Goal: Answer question/provide support: Answer question/provide support

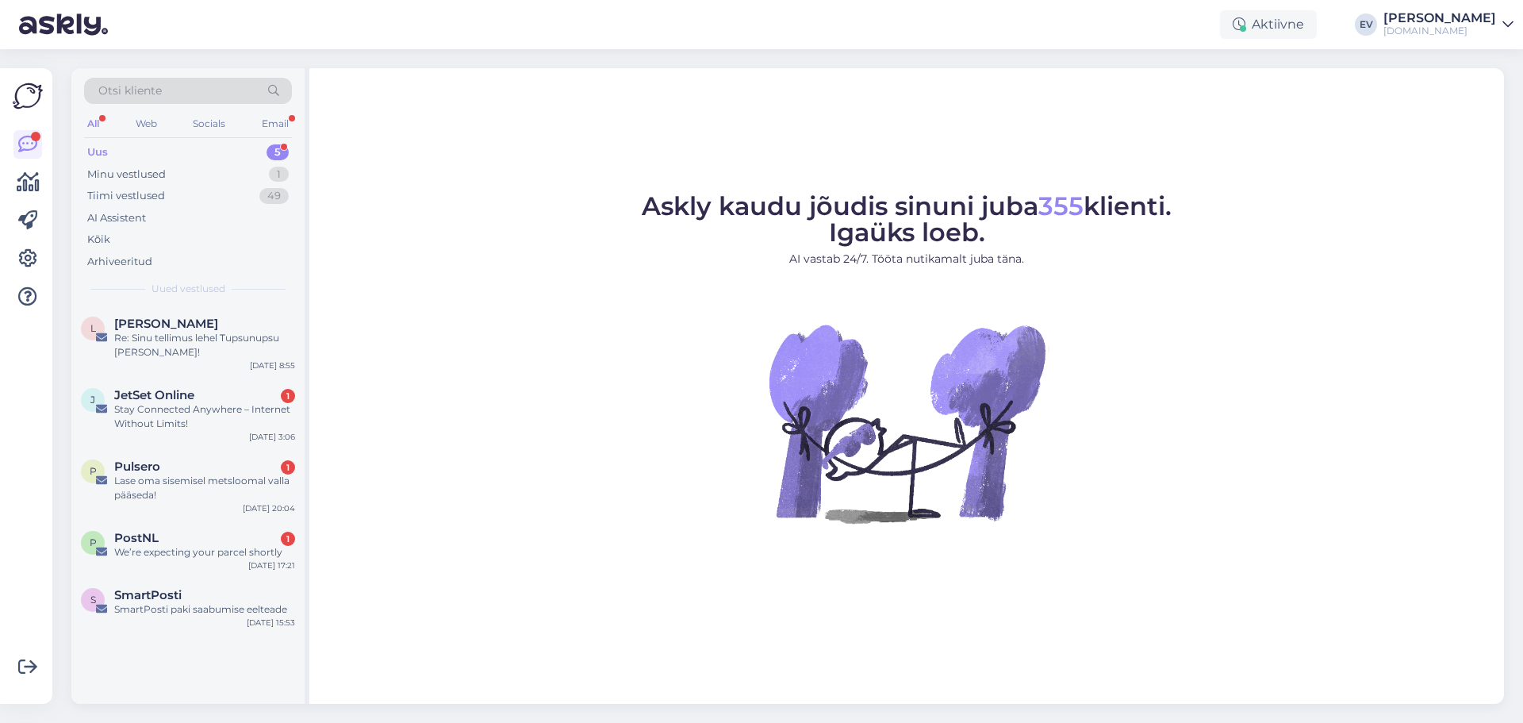
click at [265, 155] on div "Uus 5" at bounding box center [188, 152] width 208 height 22
click at [1451, 36] on div "[DOMAIN_NAME]" at bounding box center [1439, 31] width 113 height 13
click at [1388, 132] on div "Logi välja" at bounding box center [1372, 135] width 282 height 29
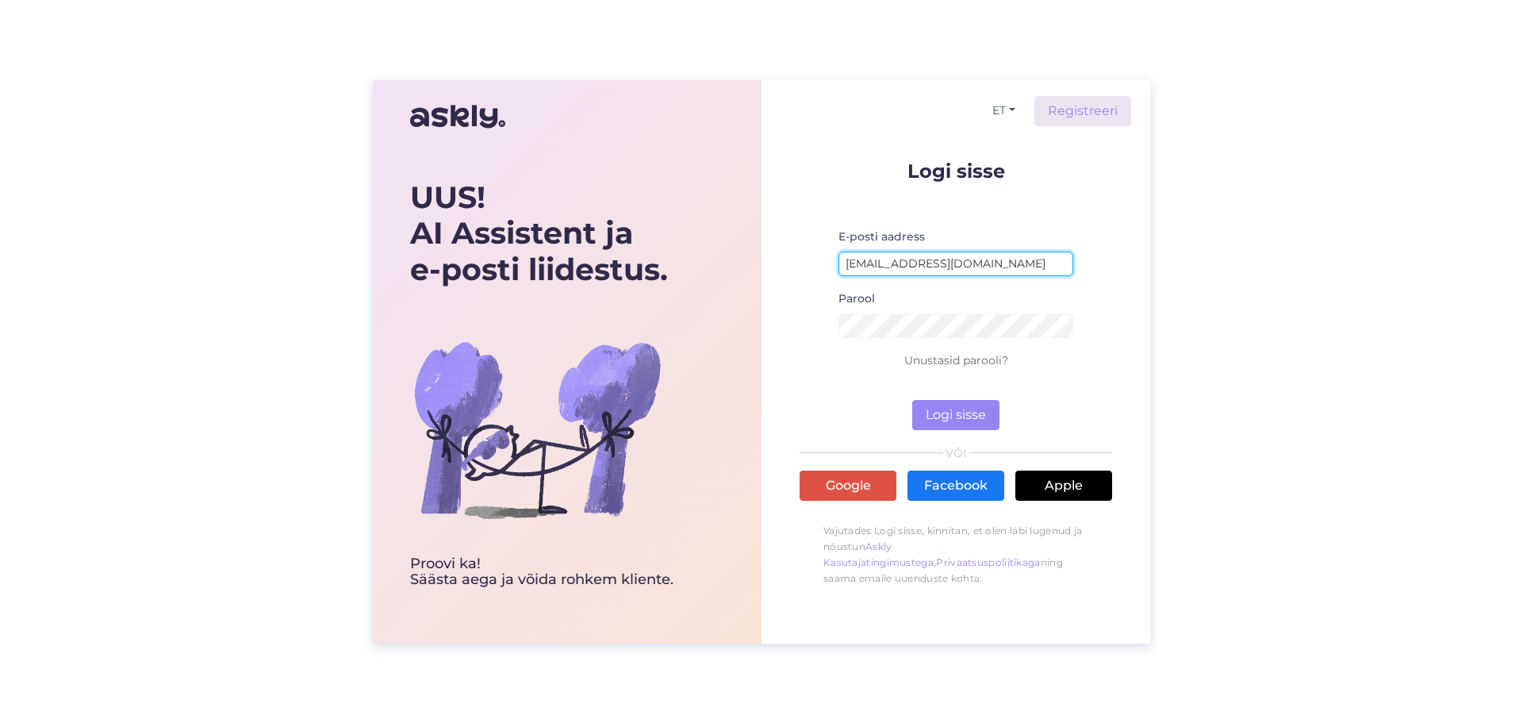
click at [907, 259] on input "[EMAIL_ADDRESS][DOMAIN_NAME]" at bounding box center [955, 263] width 235 height 25
type input "[EMAIL_ADDRESS][DOMAIN_NAME]"
click at [952, 417] on button "Logi sisse" at bounding box center [955, 415] width 87 height 30
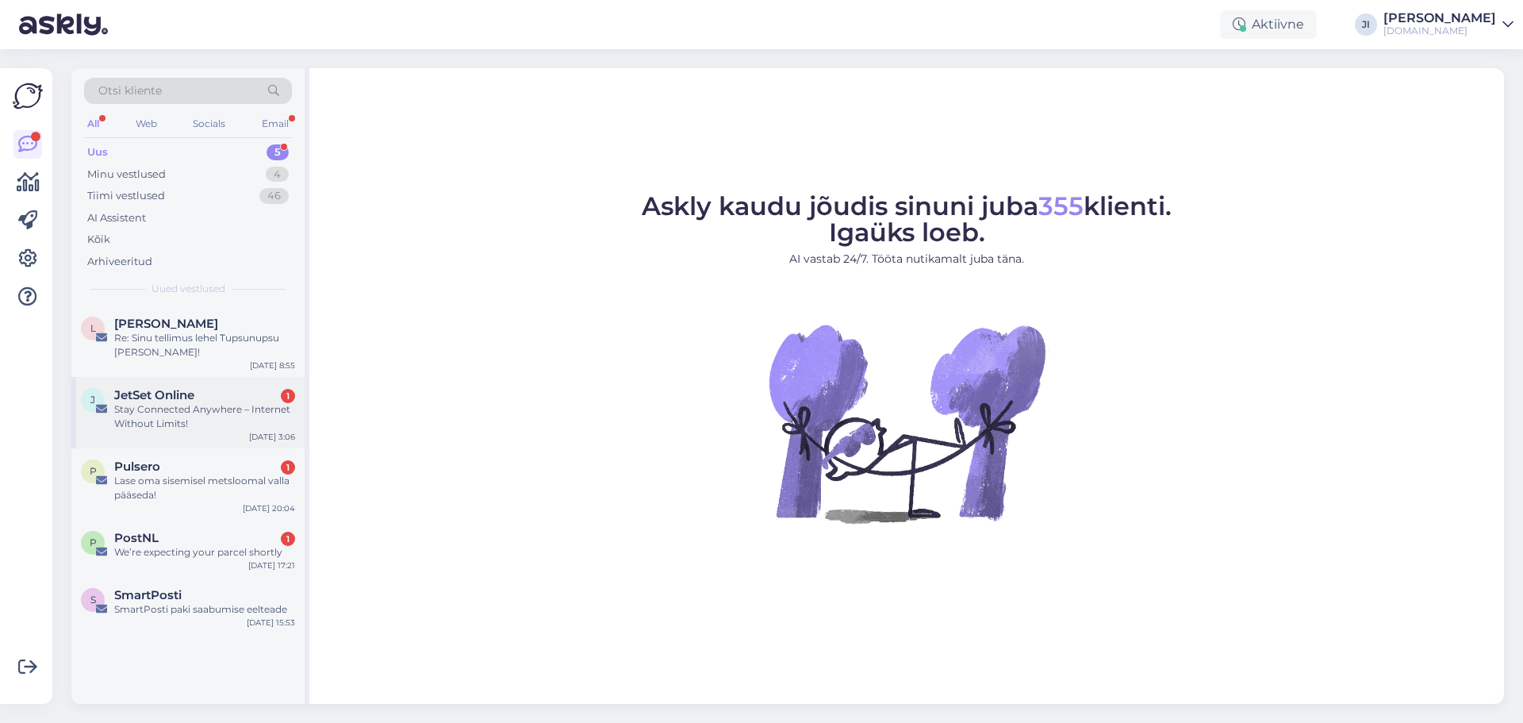
click at [278, 403] on div "Stay Connected Anywhere – Internet Without Limits!" at bounding box center [204, 416] width 181 height 29
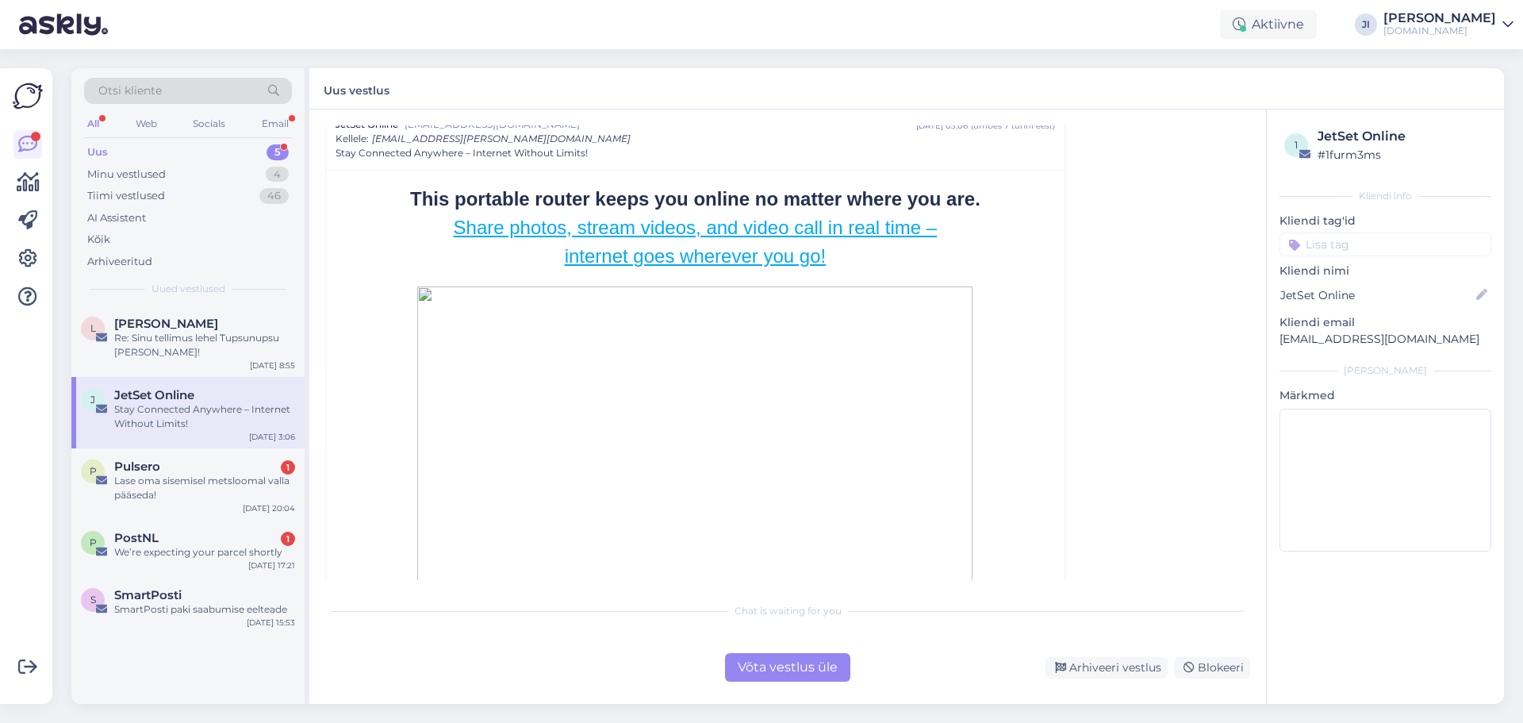
scroll to position [79, 0]
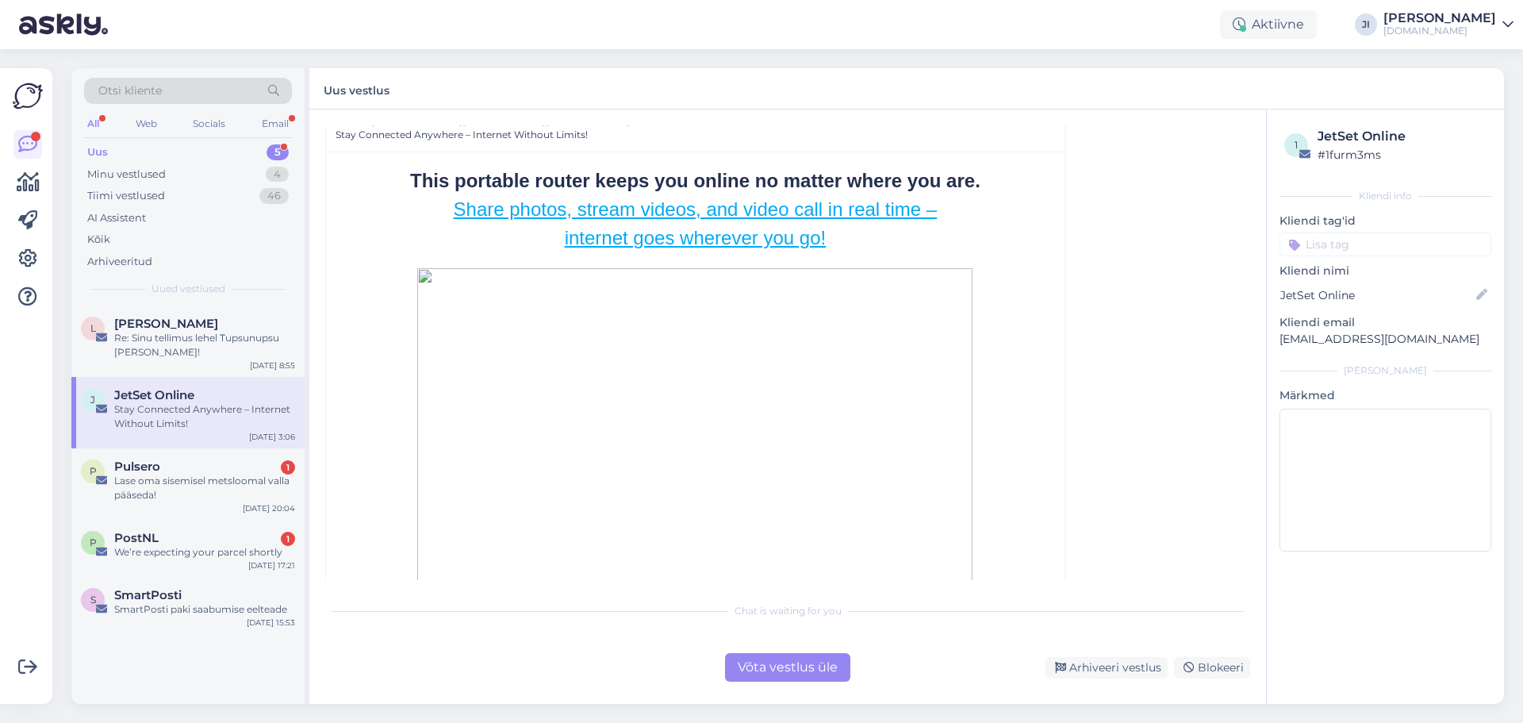
click at [820, 666] on div "Võta vestlus üle" at bounding box center [787, 667] width 125 height 29
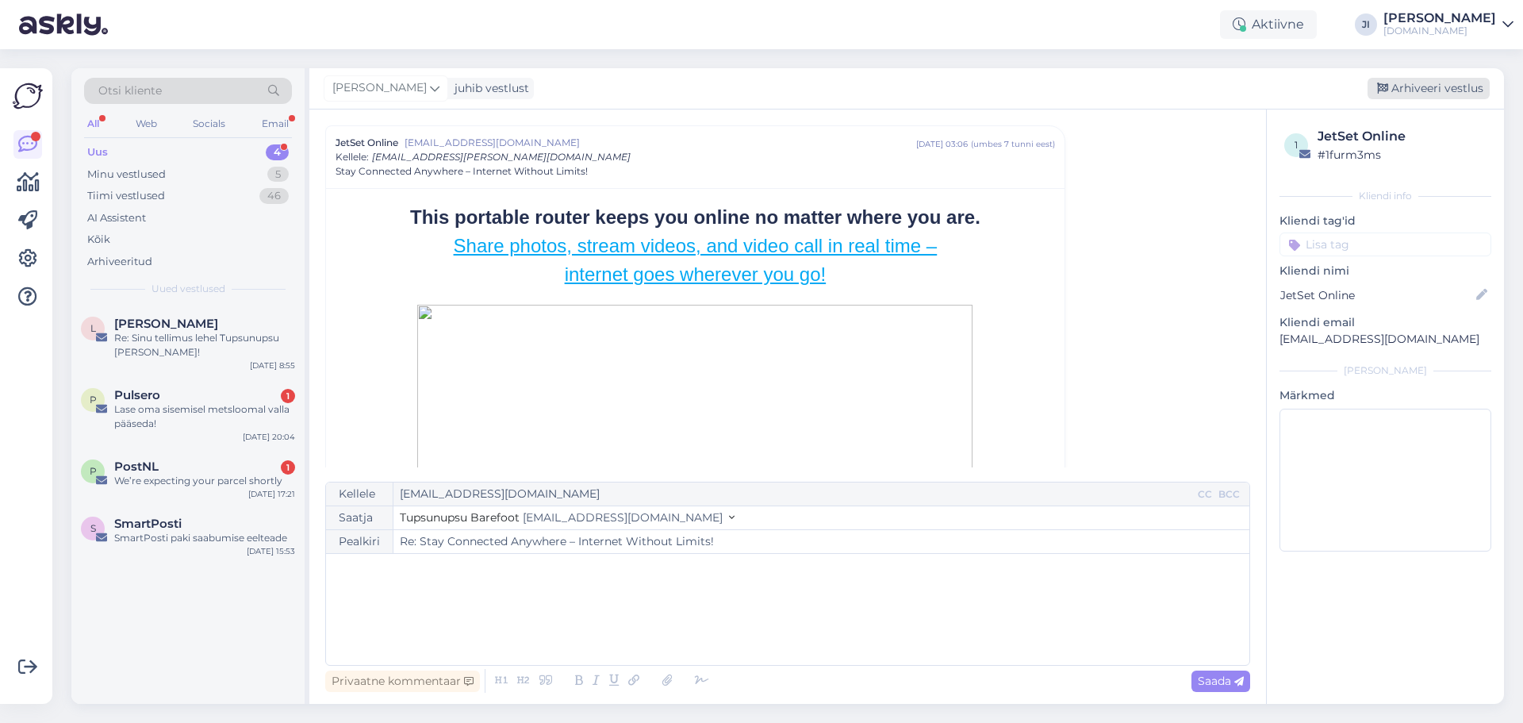
click at [1449, 89] on div "Arhiveeri vestlus" at bounding box center [1428, 88] width 122 height 21
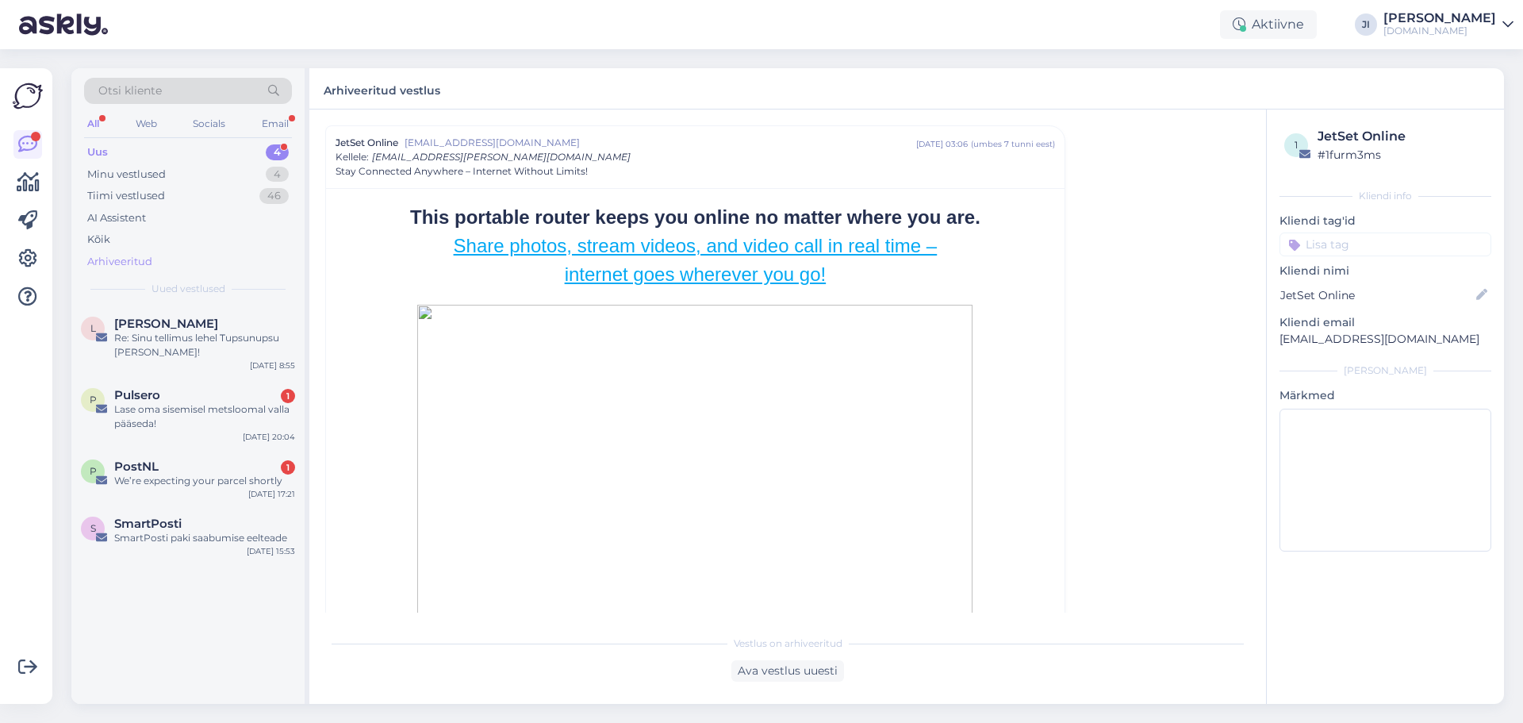
click at [151, 263] on div "Arhiveeritud" at bounding box center [119, 262] width 65 height 16
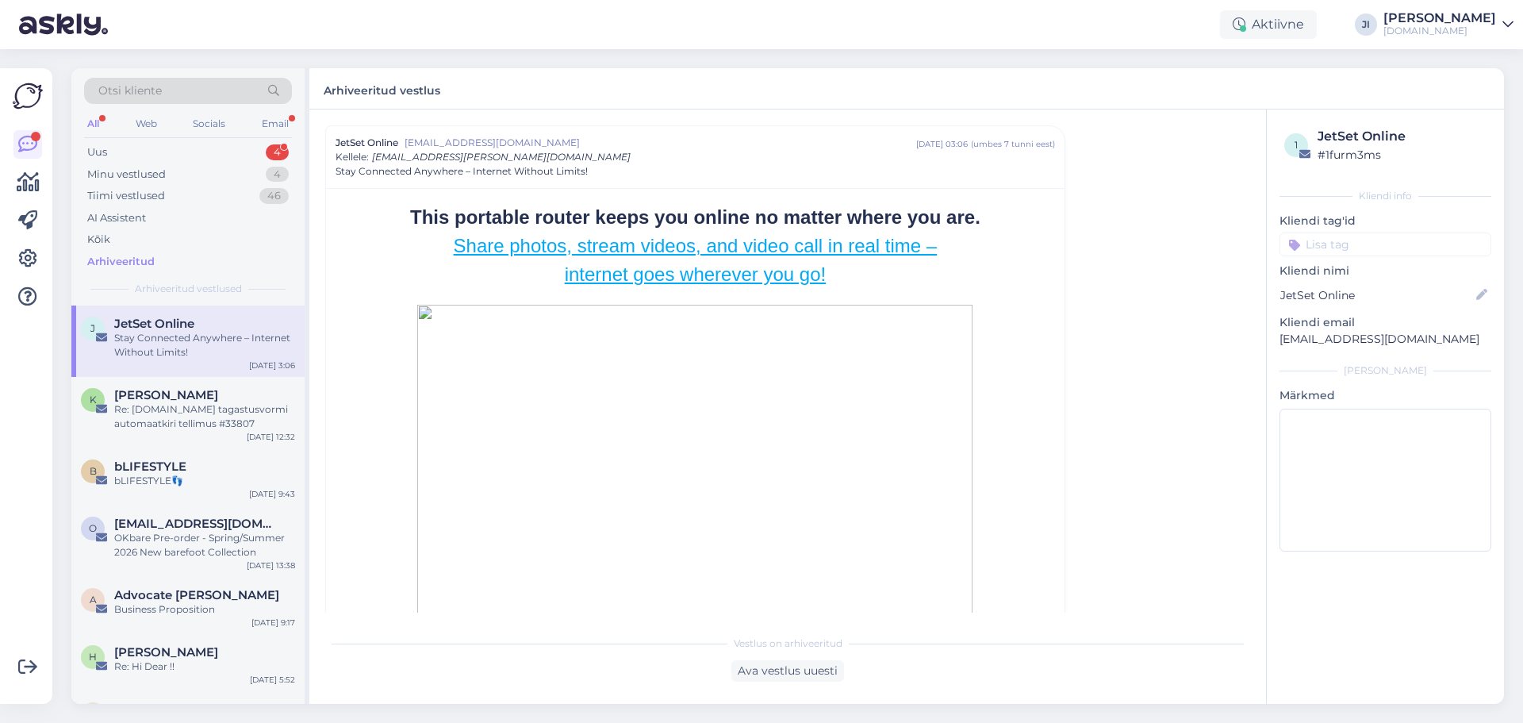
click at [223, 333] on div "Stay Connected Anywhere – Internet Without Limits!" at bounding box center [204, 345] width 181 height 29
click at [1357, 132] on div "JetSet Online" at bounding box center [1401, 136] width 169 height 19
click at [205, 429] on div "Re: Tupsunupsu.ee tagastusvormi automaatkiri tellimus #33807" at bounding box center [204, 416] width 181 height 29
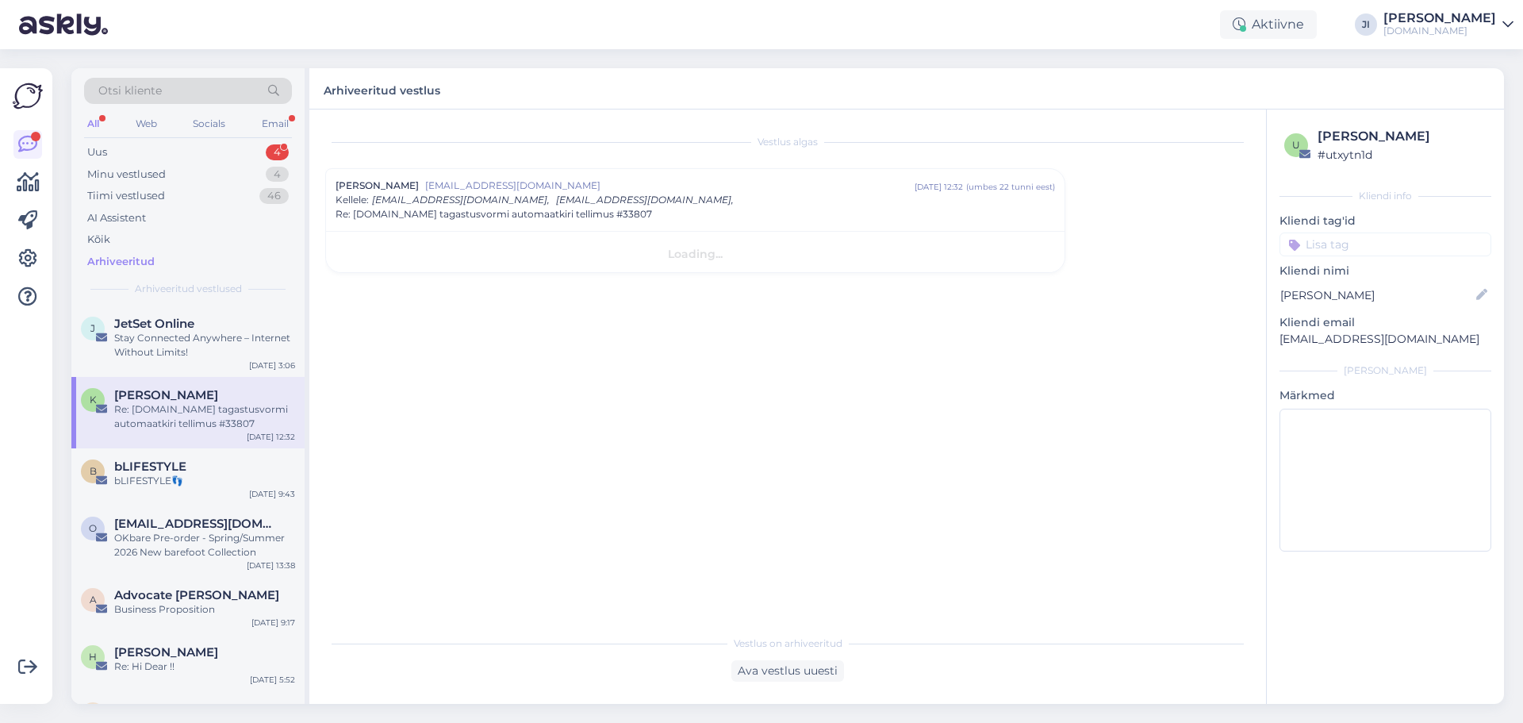
scroll to position [0, 0]
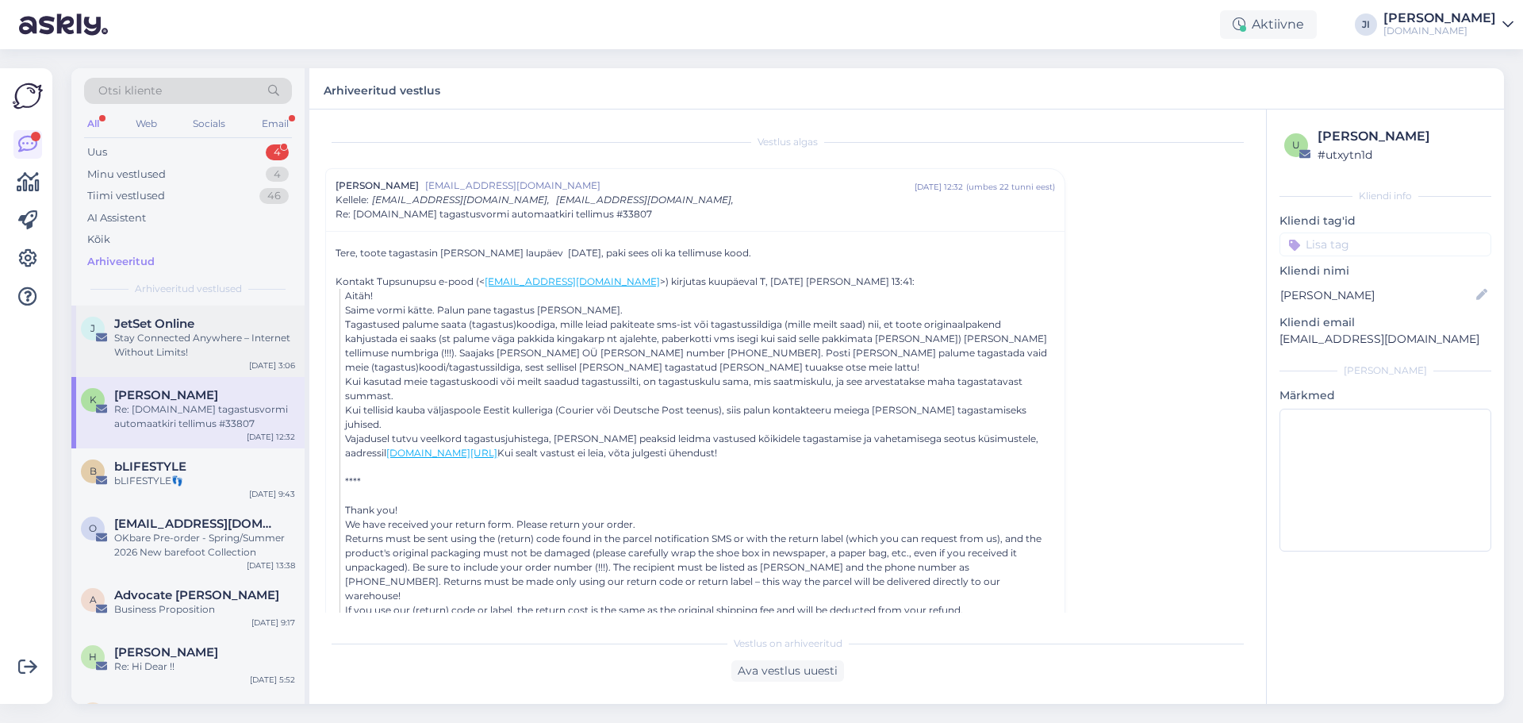
click at [150, 344] on div "Stay Connected Anywhere – Internet Without Limits!" at bounding box center [204, 345] width 181 height 29
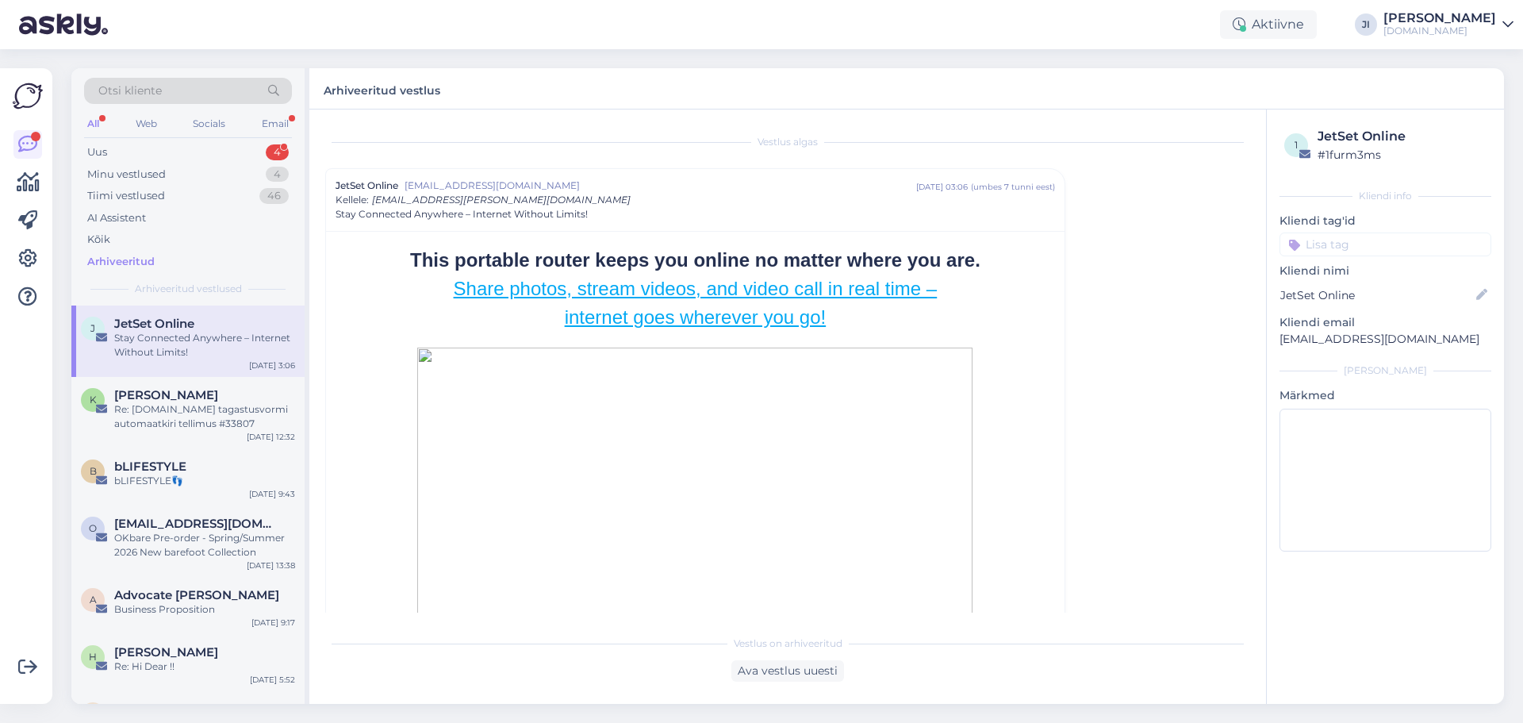
scroll to position [43, 0]
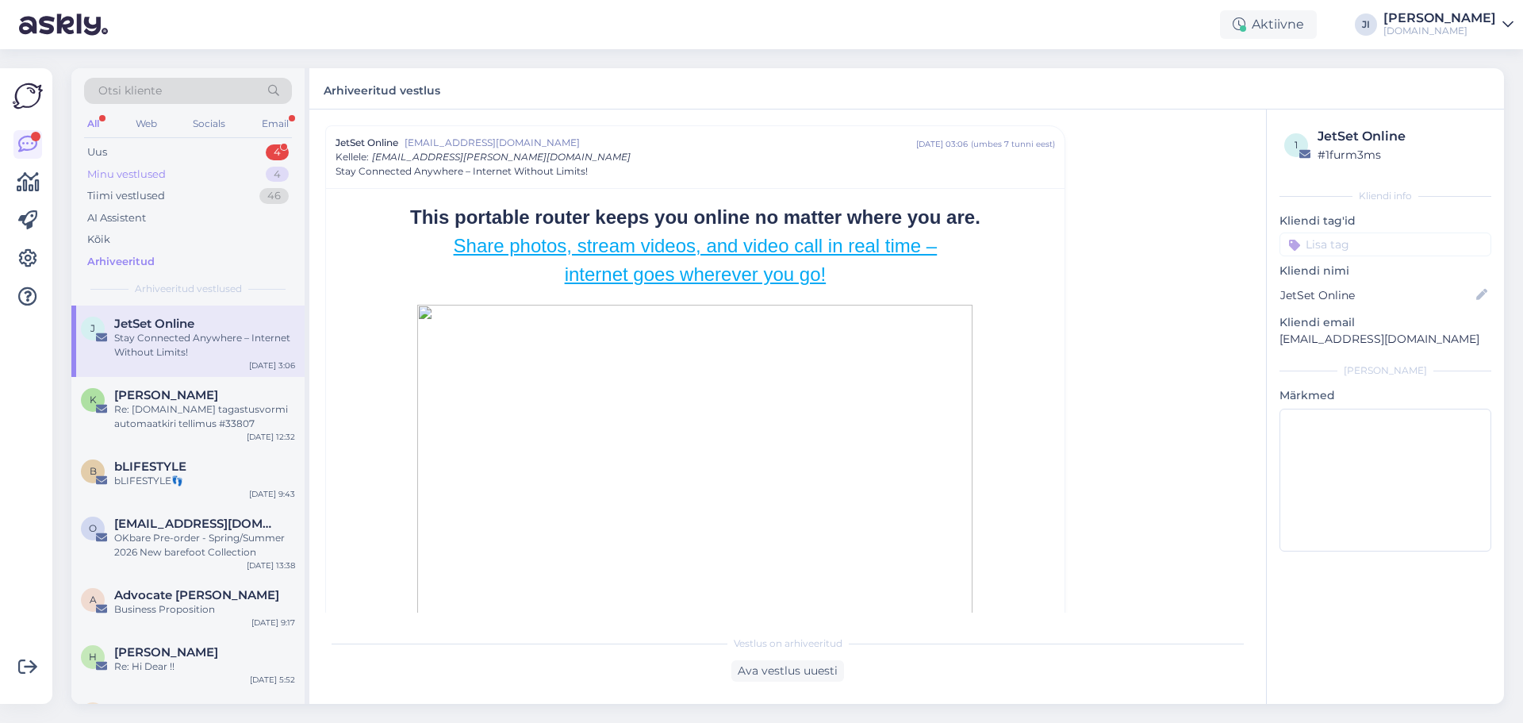
click at [165, 173] on div "Minu vestlused" at bounding box center [126, 175] width 79 height 16
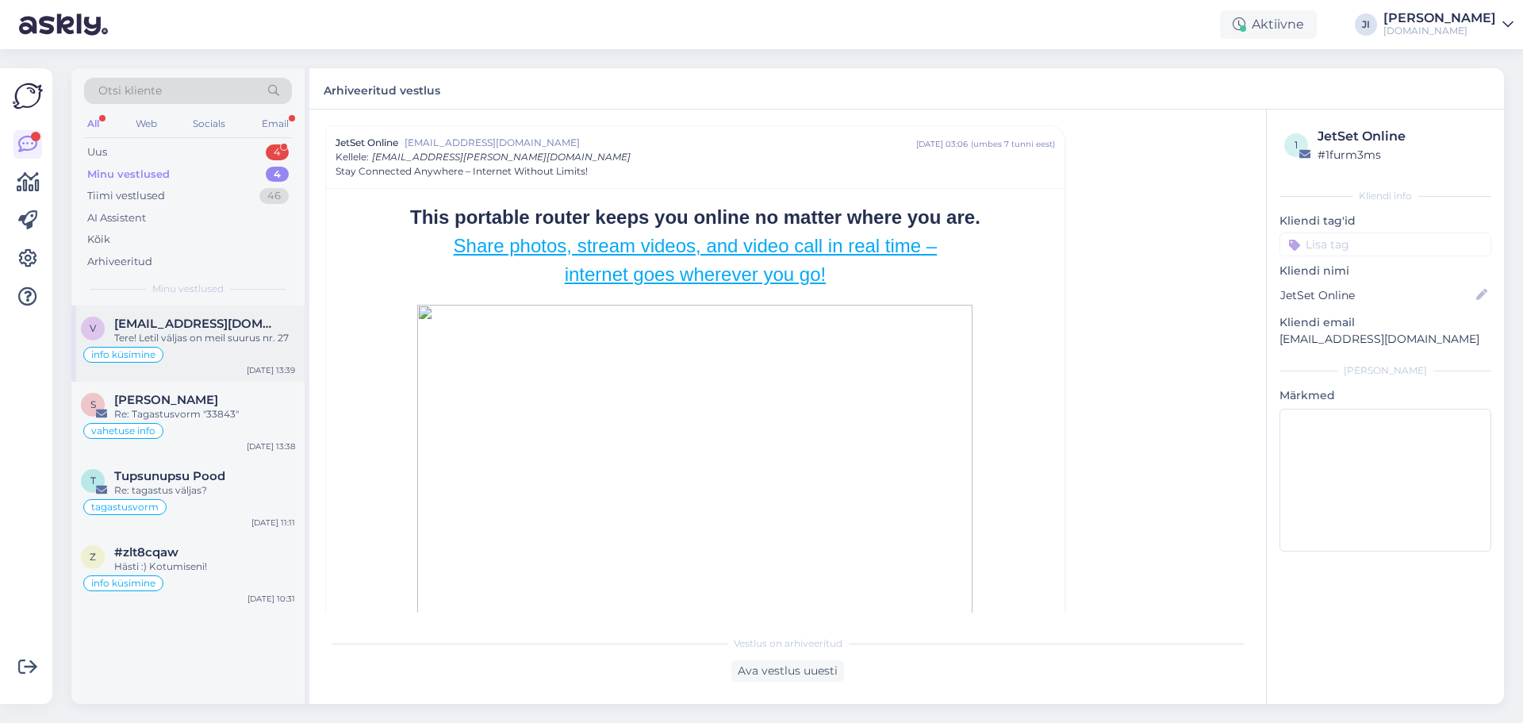
click at [182, 318] on span "veberit@gmail.com" at bounding box center [196, 323] width 165 height 14
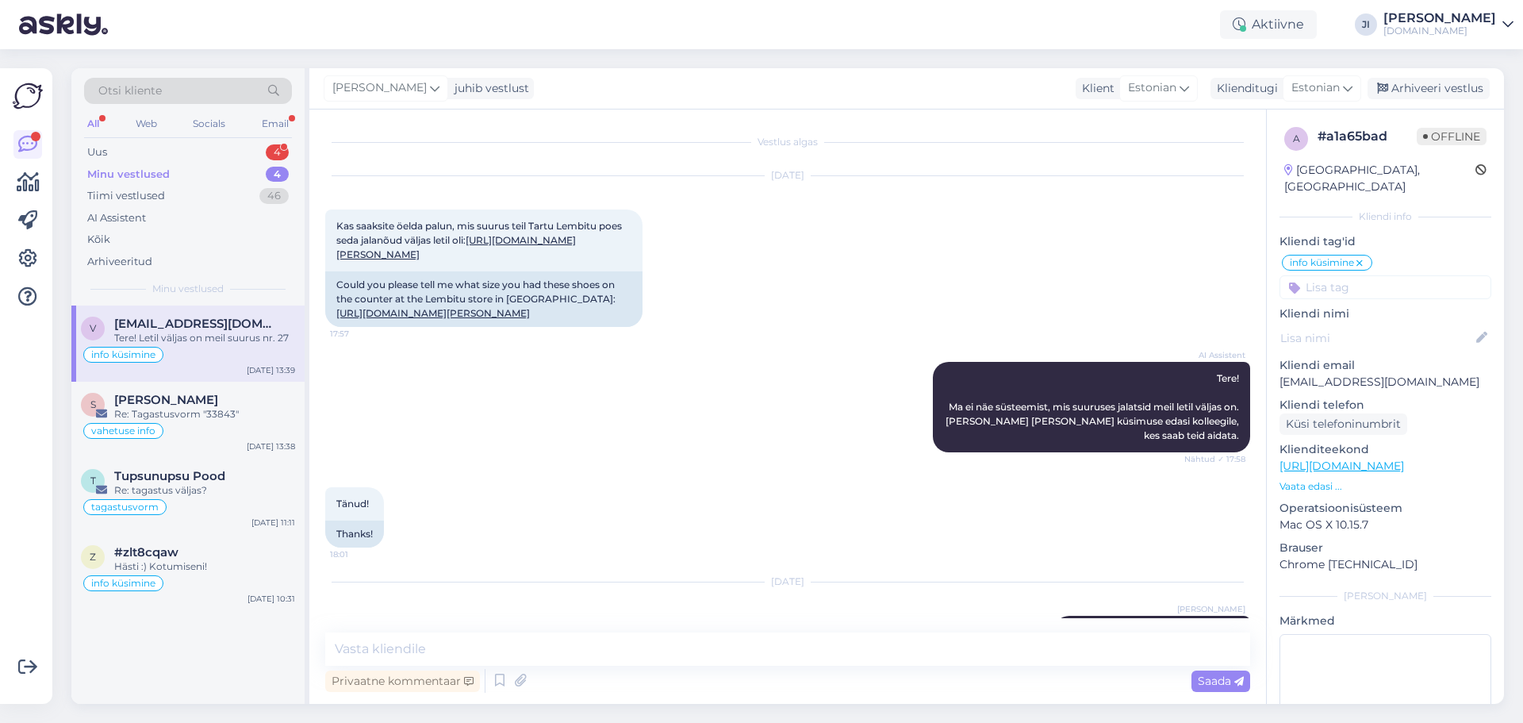
scroll to position [77, 0]
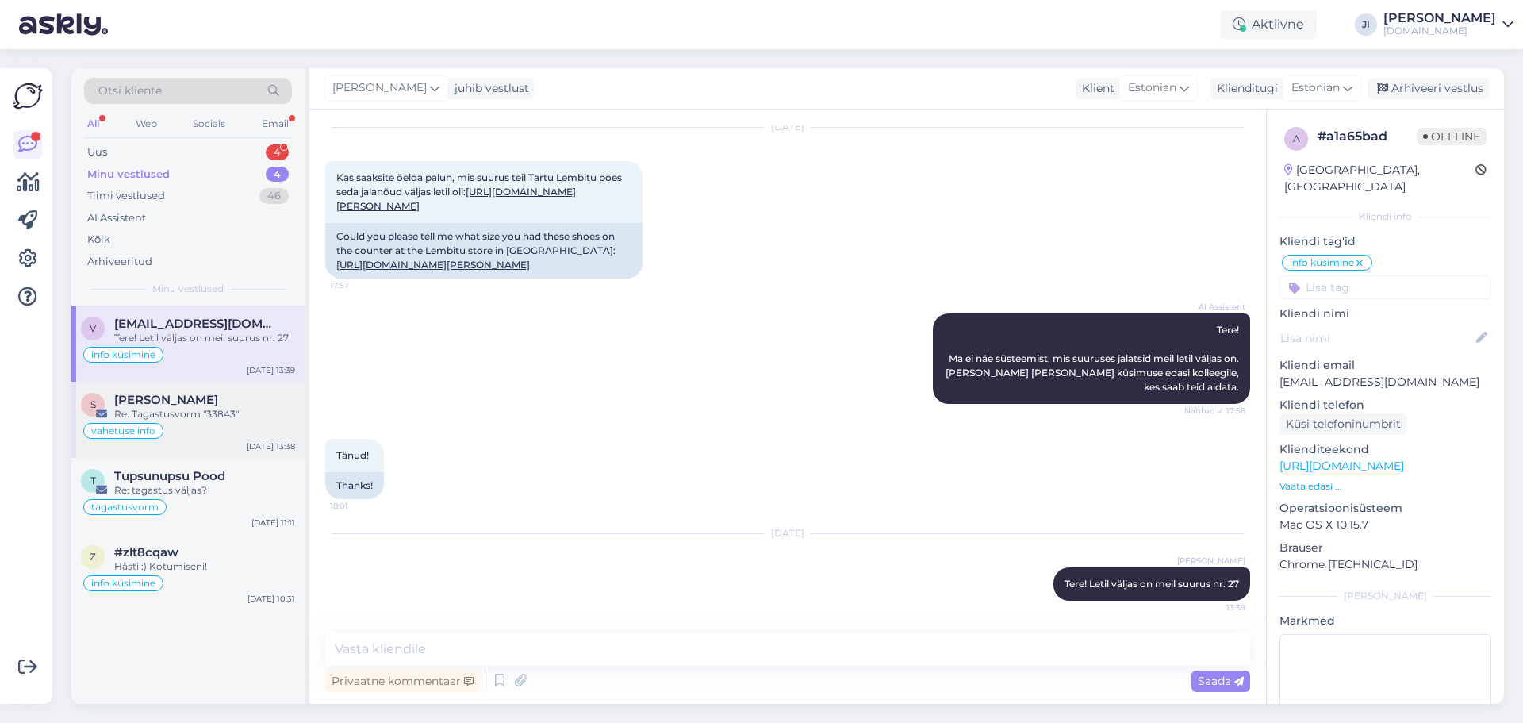
click at [194, 393] on span "Sandra Helenurm" at bounding box center [166, 400] width 104 height 14
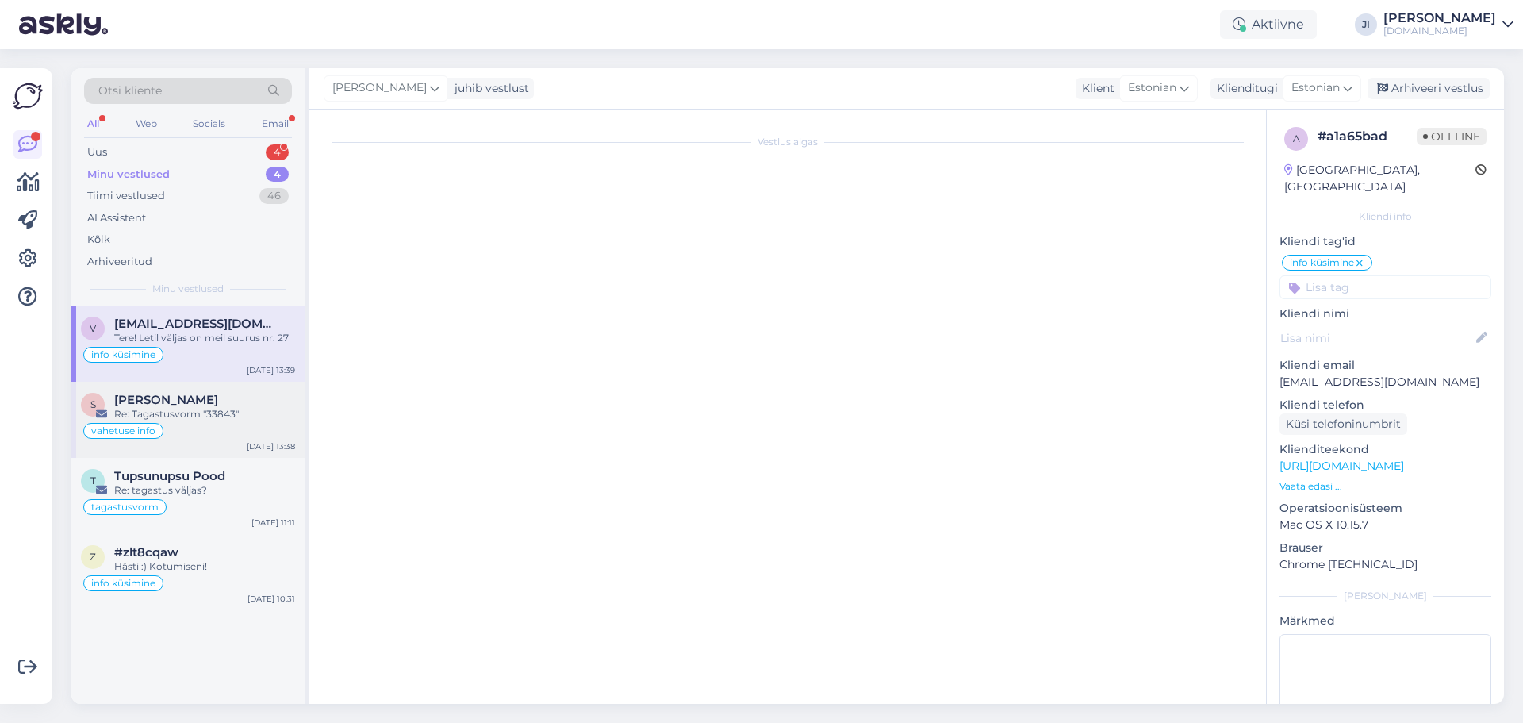
scroll to position [0, 0]
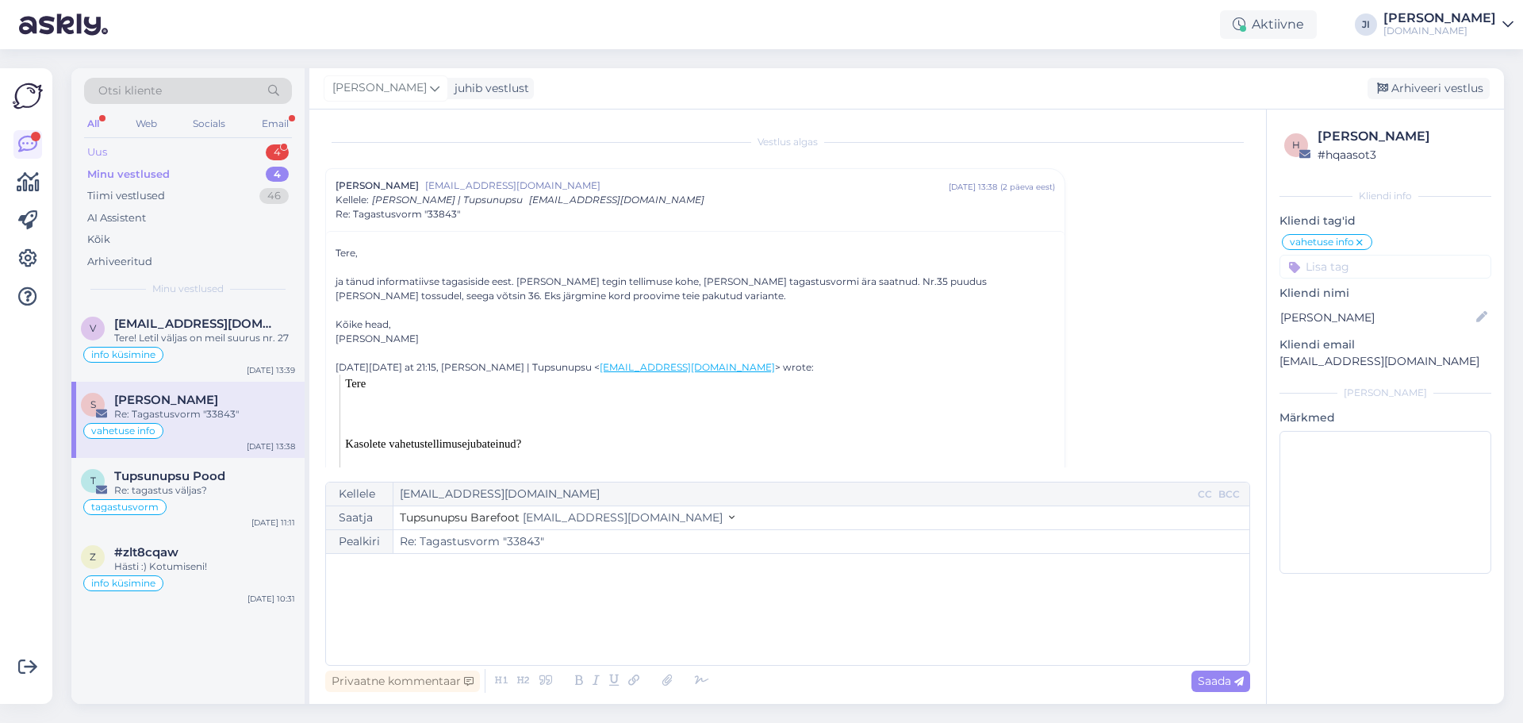
click at [250, 160] on div "Uus 4" at bounding box center [188, 152] width 208 height 22
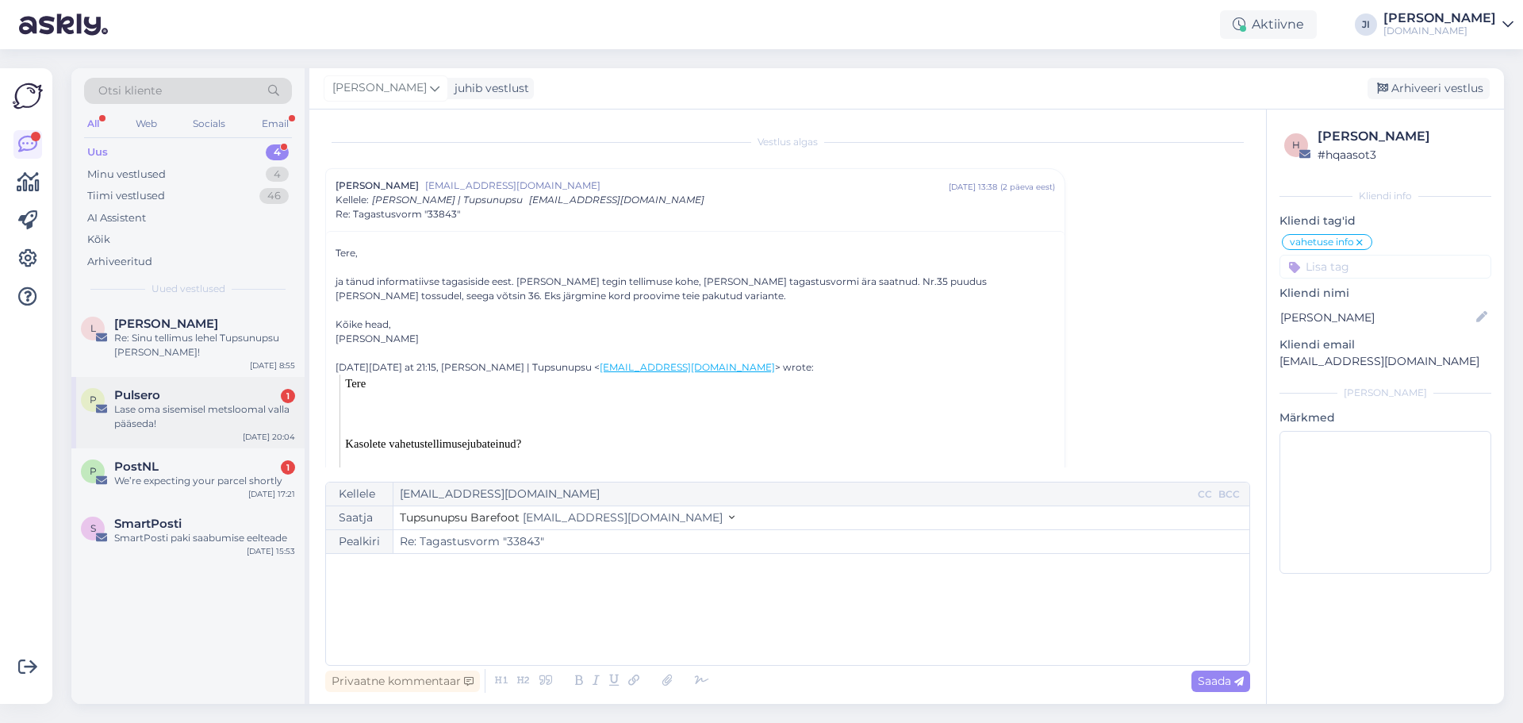
click at [256, 408] on div "Lase oma sisemisel metsloomal valla pääseda!" at bounding box center [204, 416] width 181 height 29
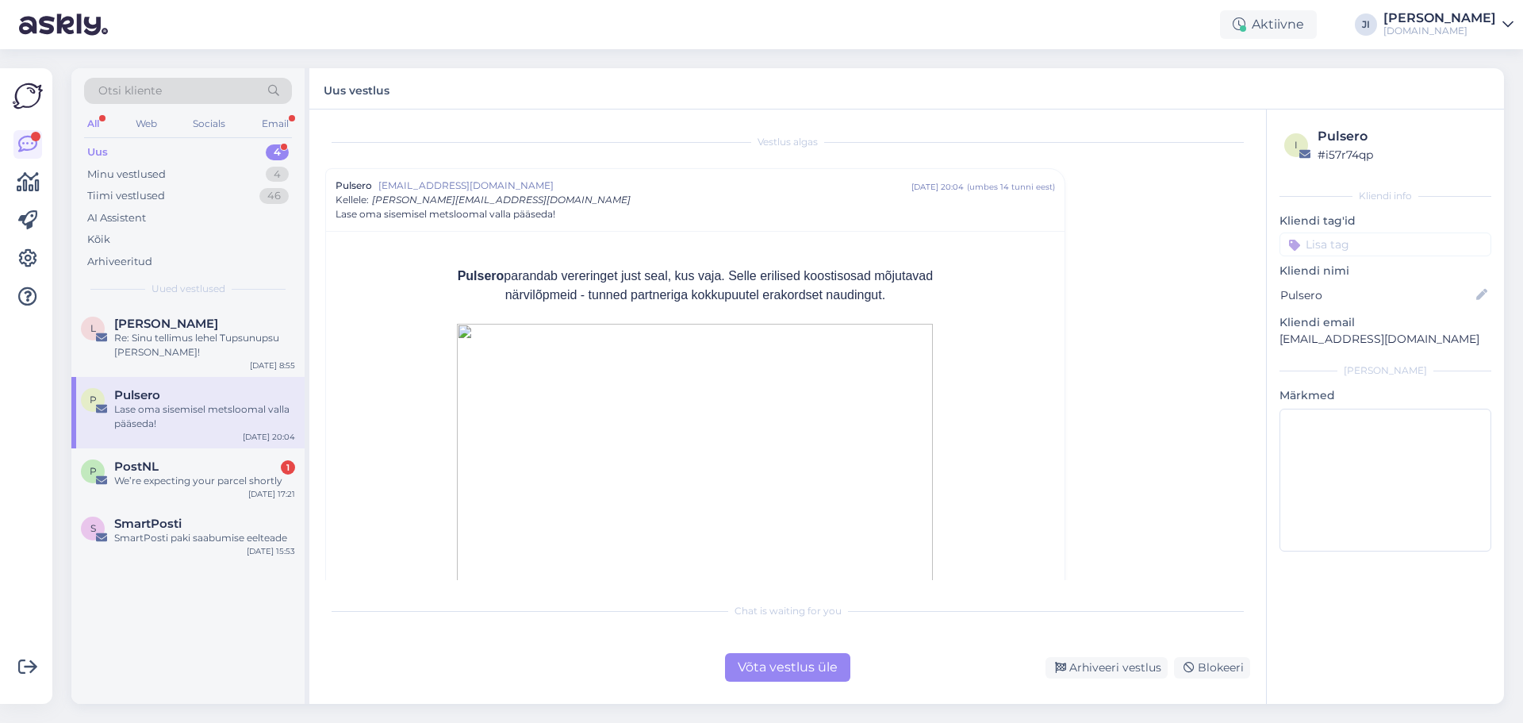
click at [788, 658] on div "Võta vestlus üle" at bounding box center [787, 667] width 125 height 29
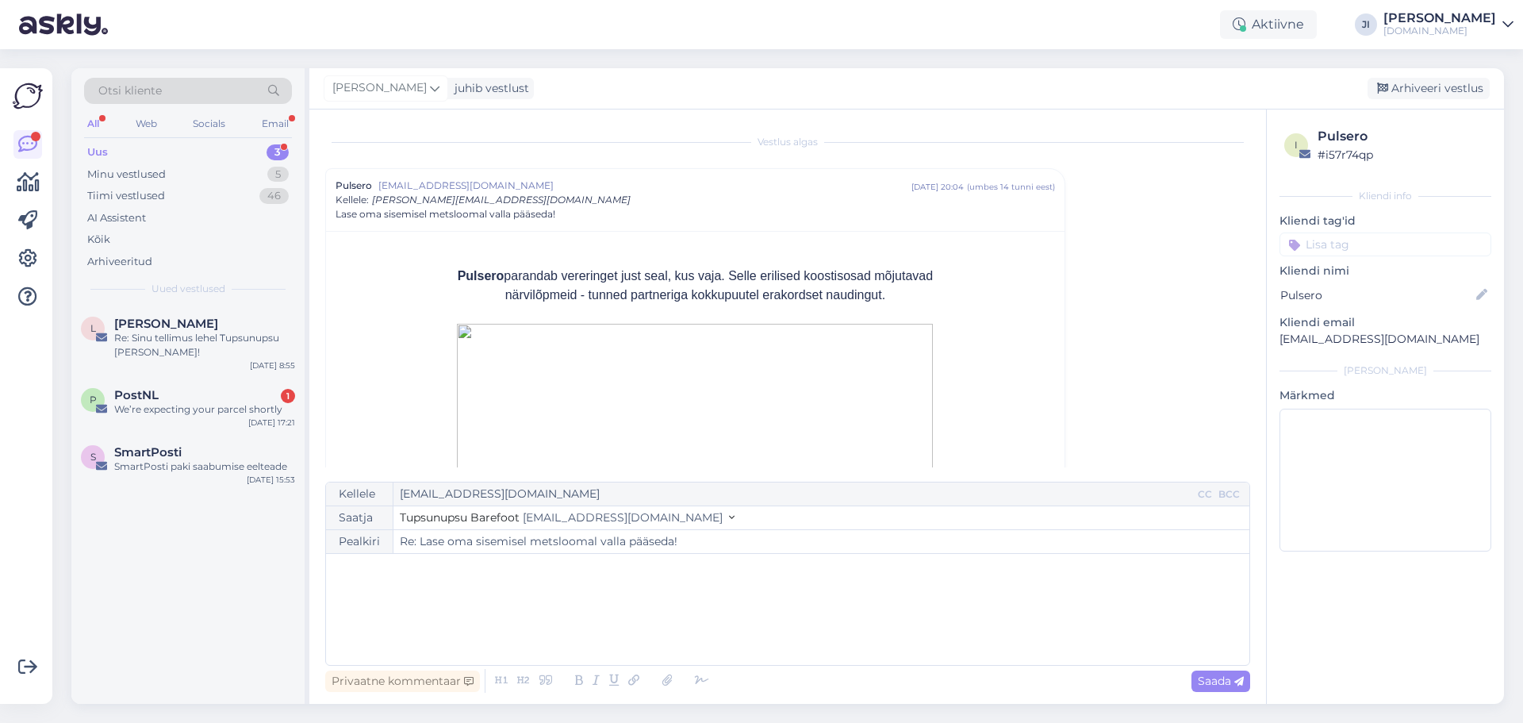
scroll to position [43, 0]
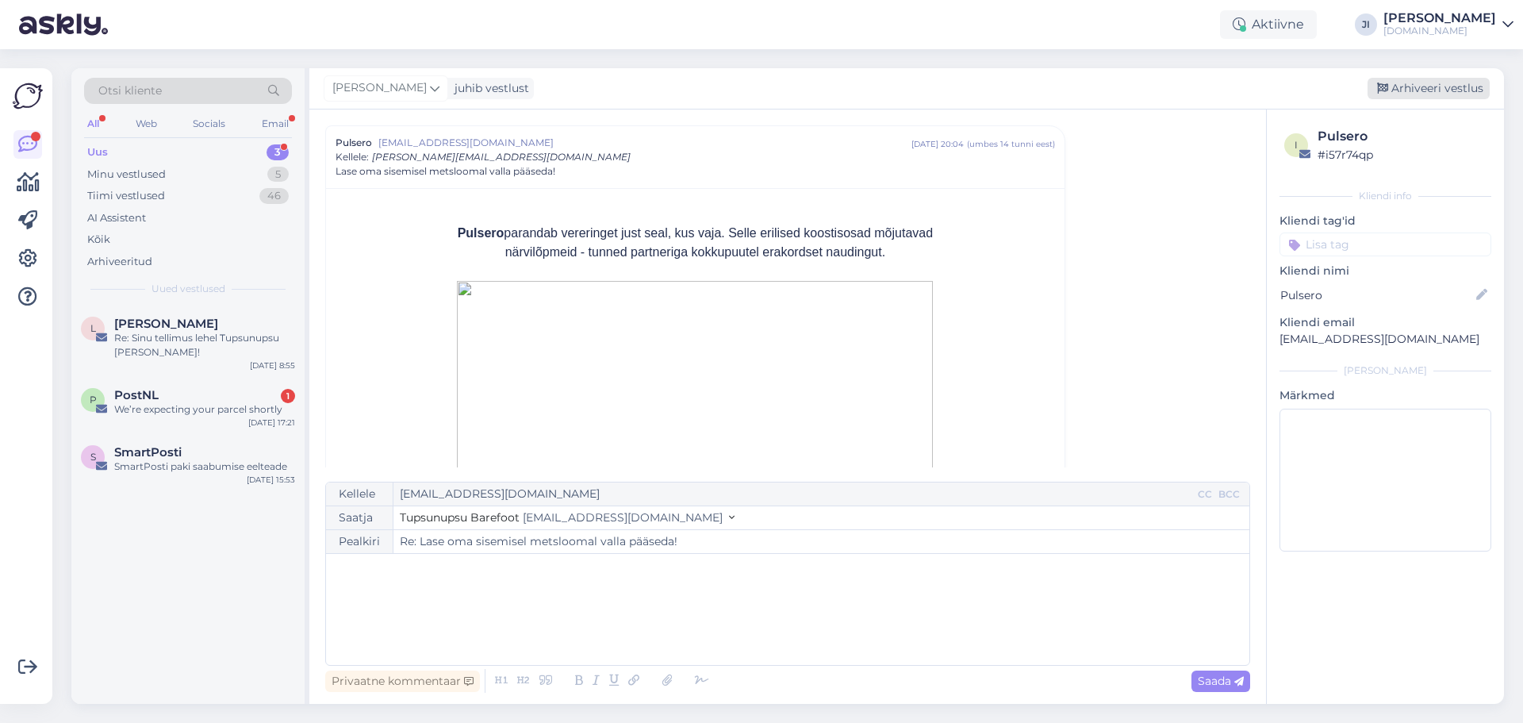
click at [1431, 86] on div "Arhiveeri vestlus" at bounding box center [1428, 88] width 122 height 21
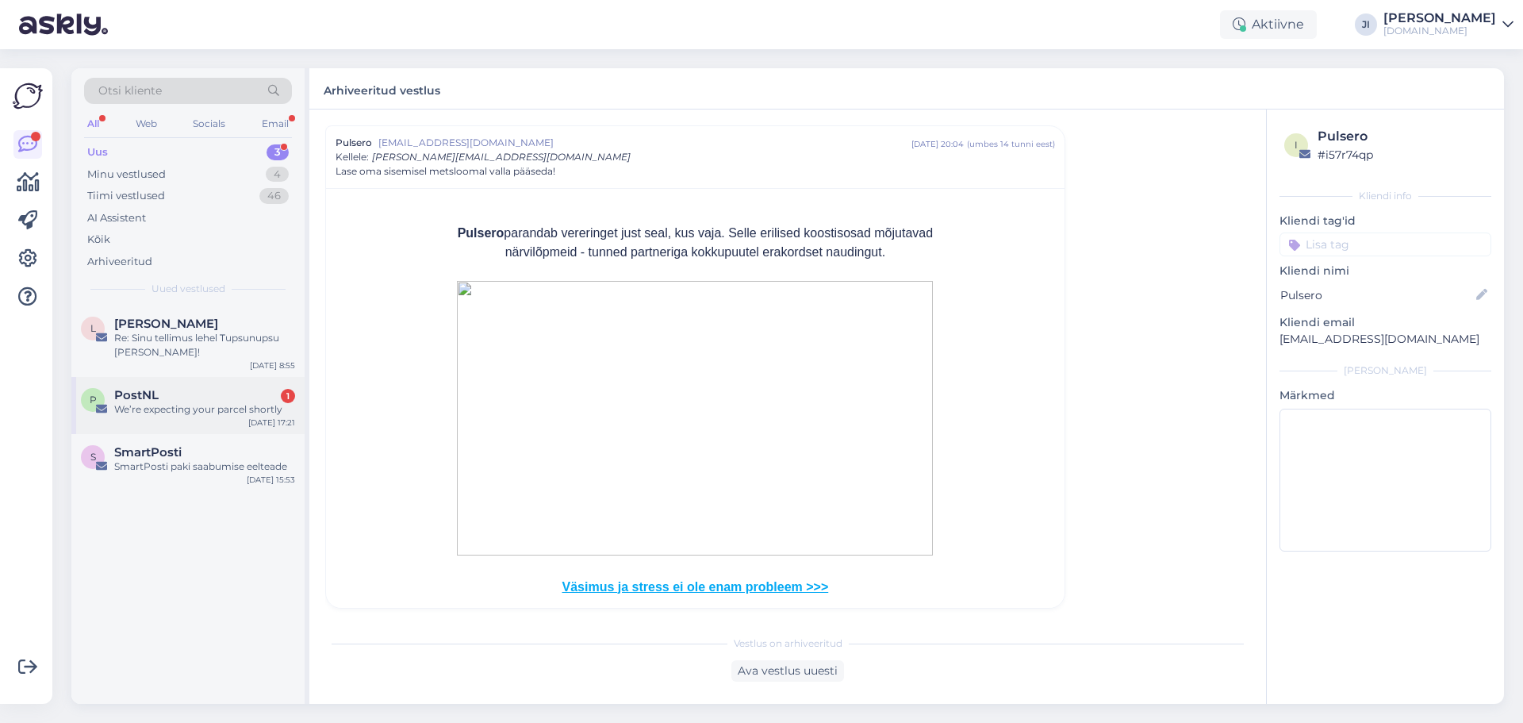
click at [213, 409] on div "We’re expecting your parcel shortly" at bounding box center [204, 409] width 181 height 14
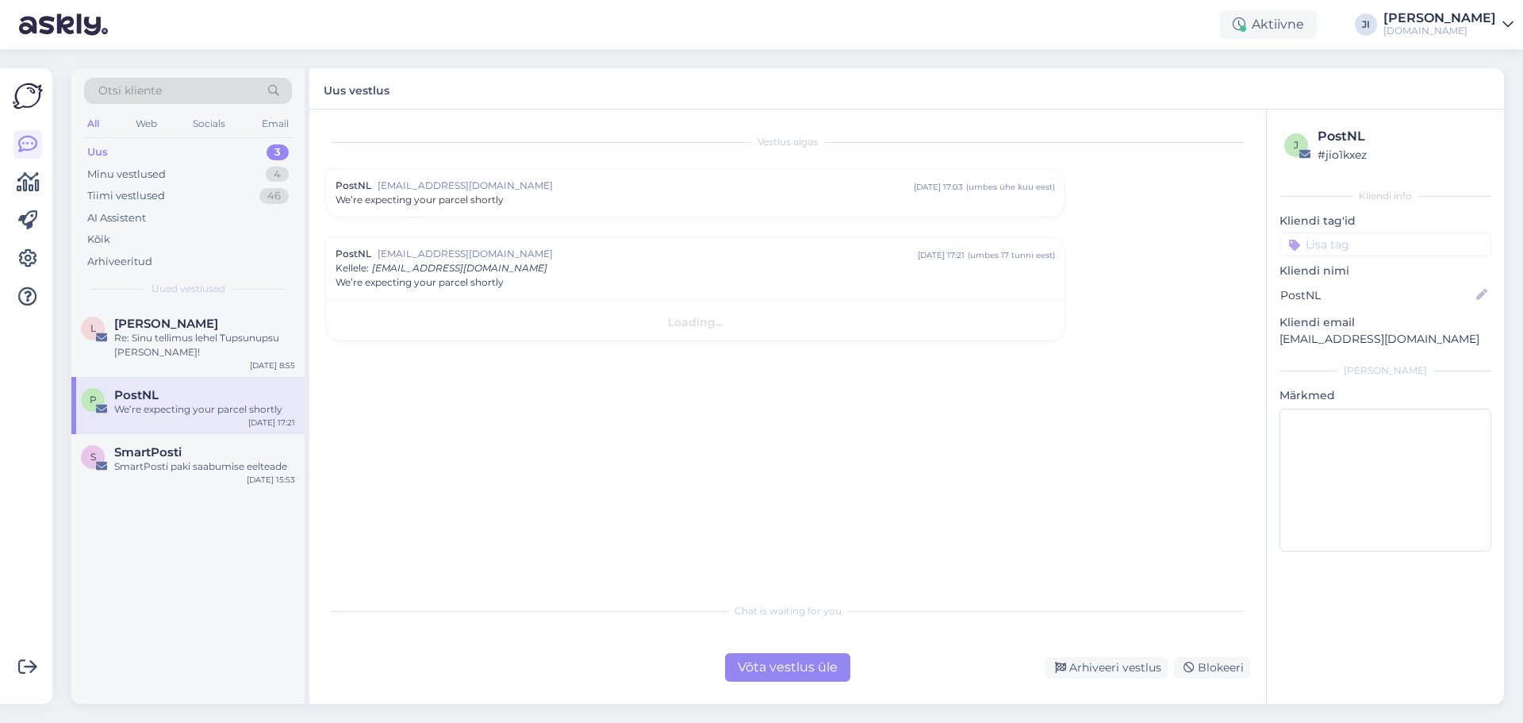
scroll to position [0, 0]
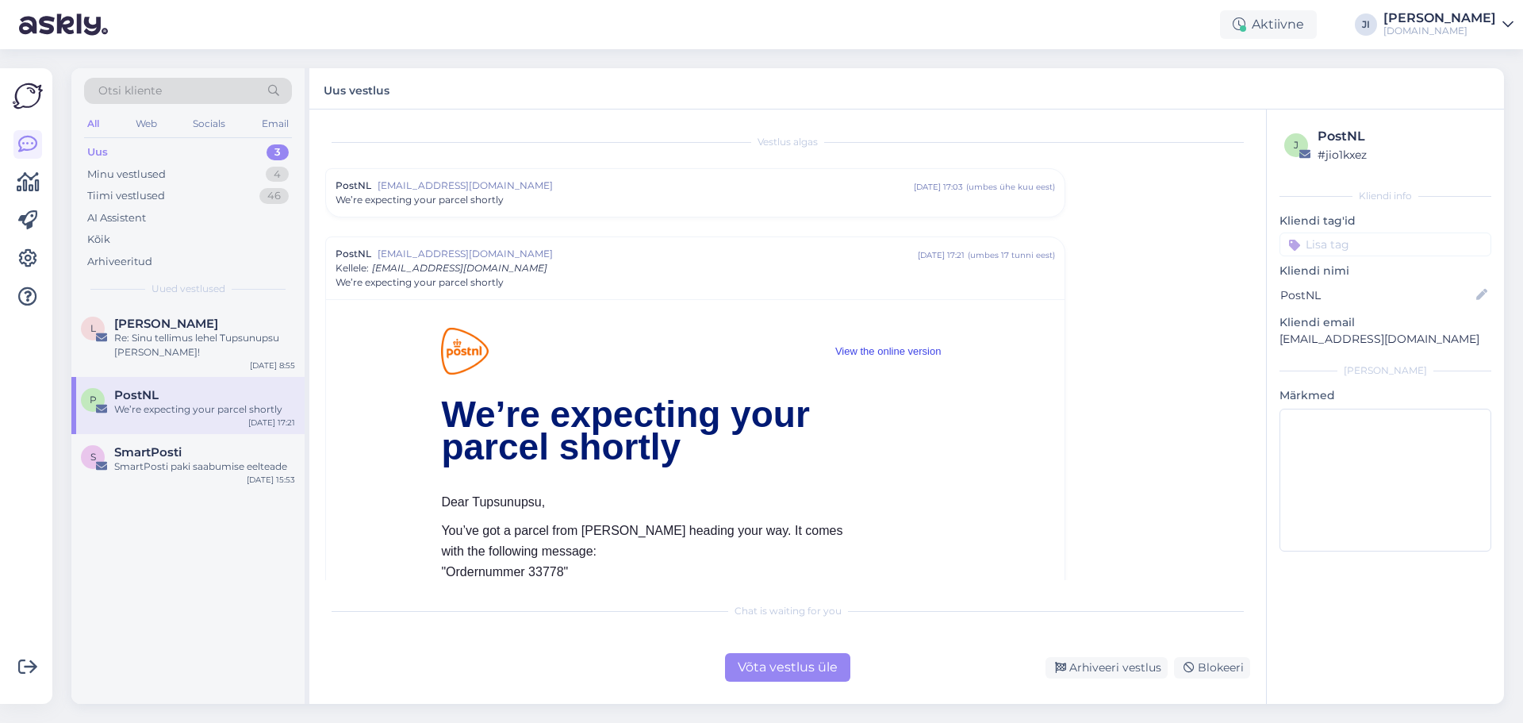
click at [773, 666] on div "Võta vestlus üle" at bounding box center [787, 667] width 125 height 29
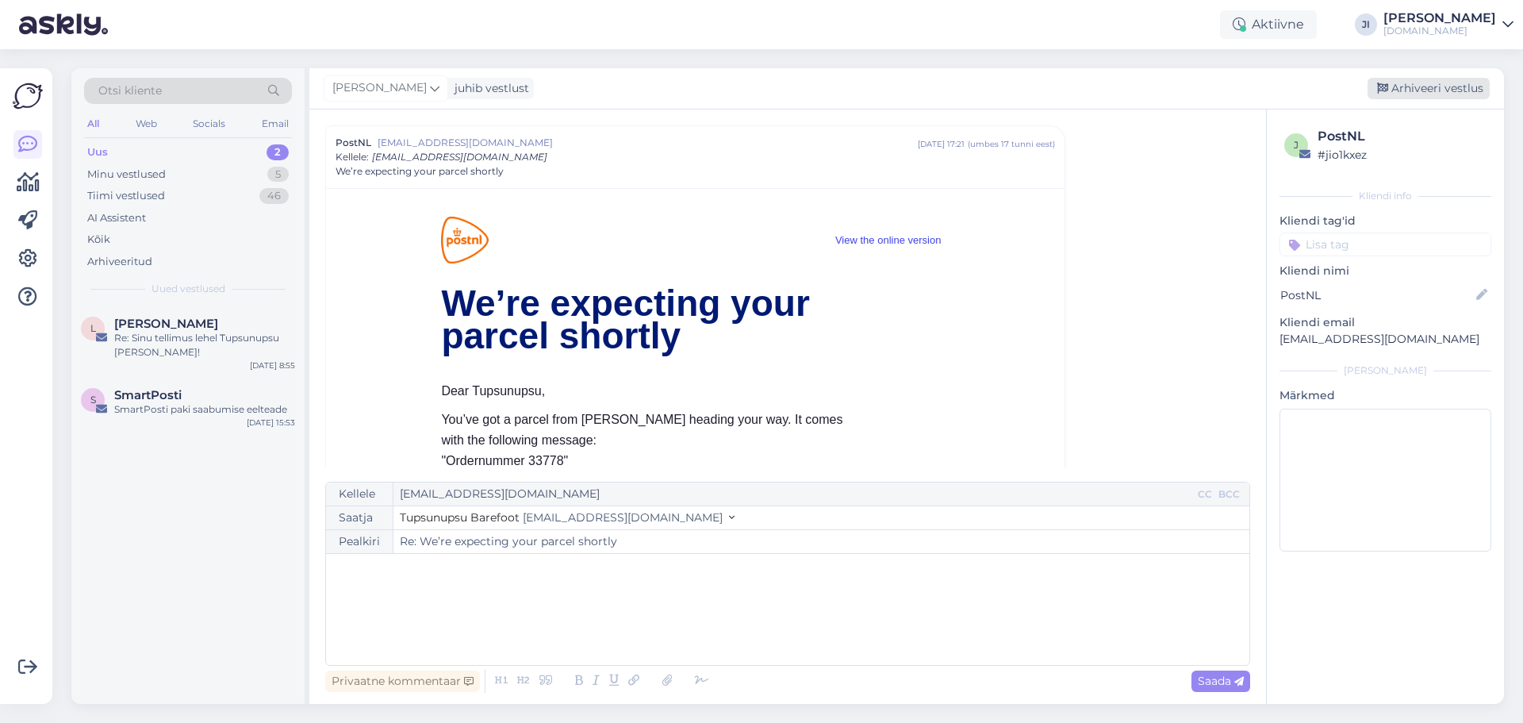
click at [1437, 82] on div "Arhiveeri vestlus" at bounding box center [1428, 88] width 122 height 21
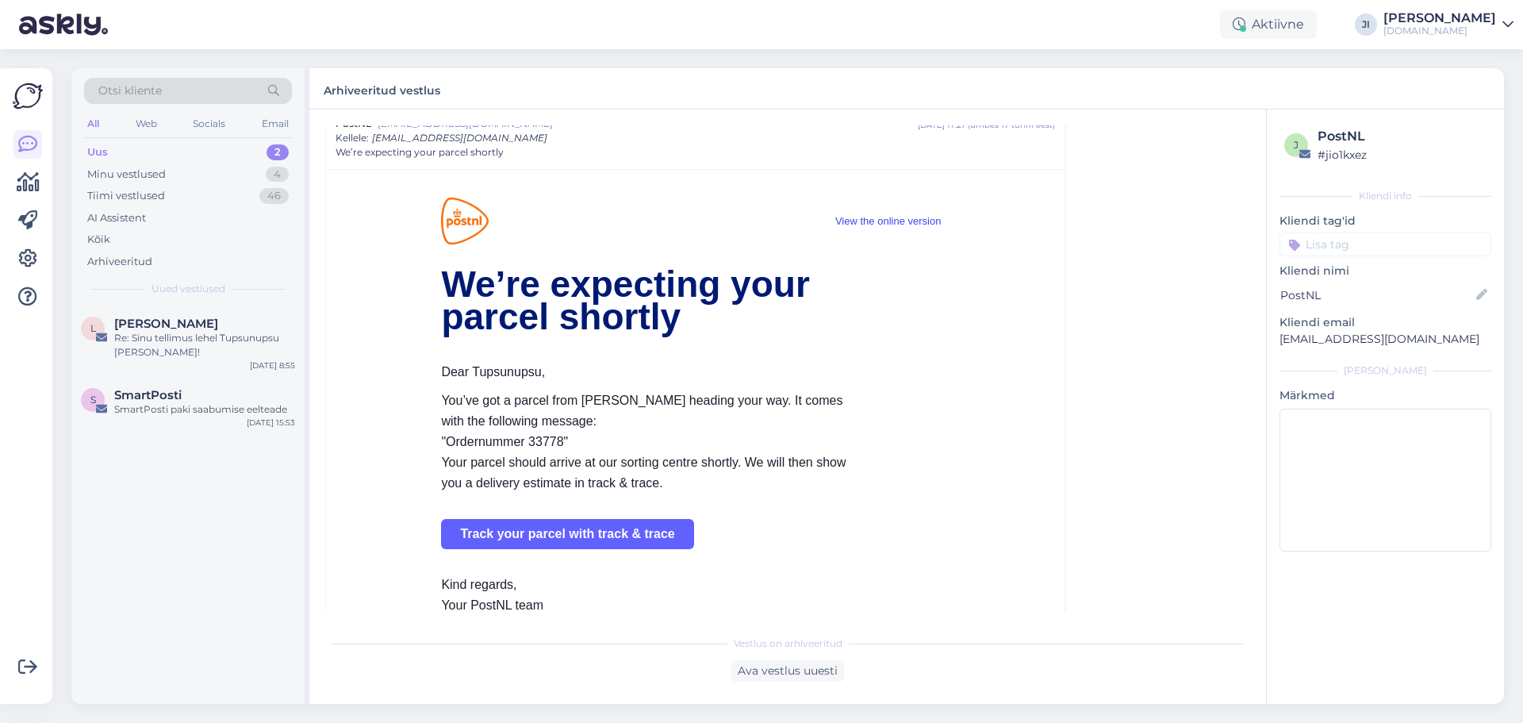
scroll to position [270, 0]
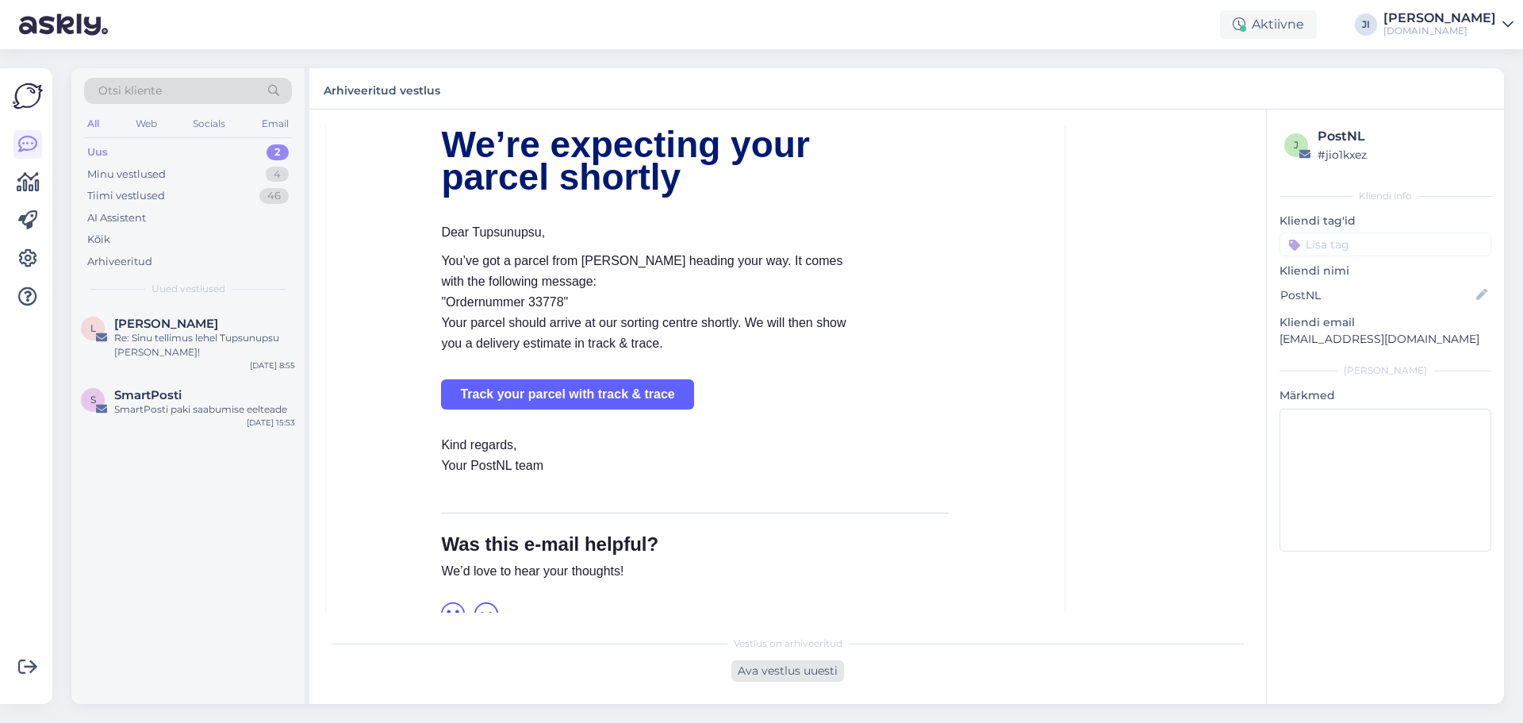
click at [811, 673] on div "Ava vestlus uuesti" at bounding box center [787, 670] width 113 height 21
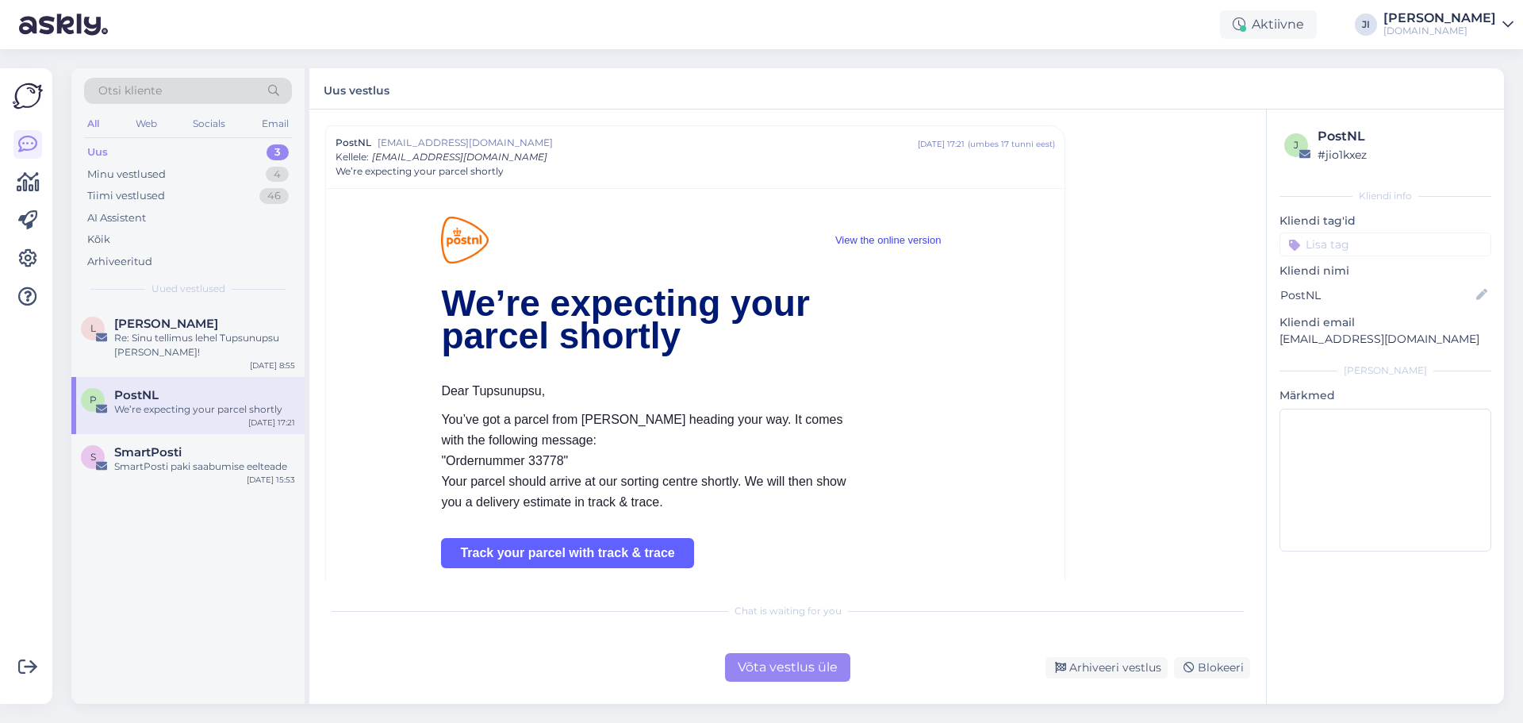
click at [1372, 241] on input at bounding box center [1385, 244] width 212 height 24
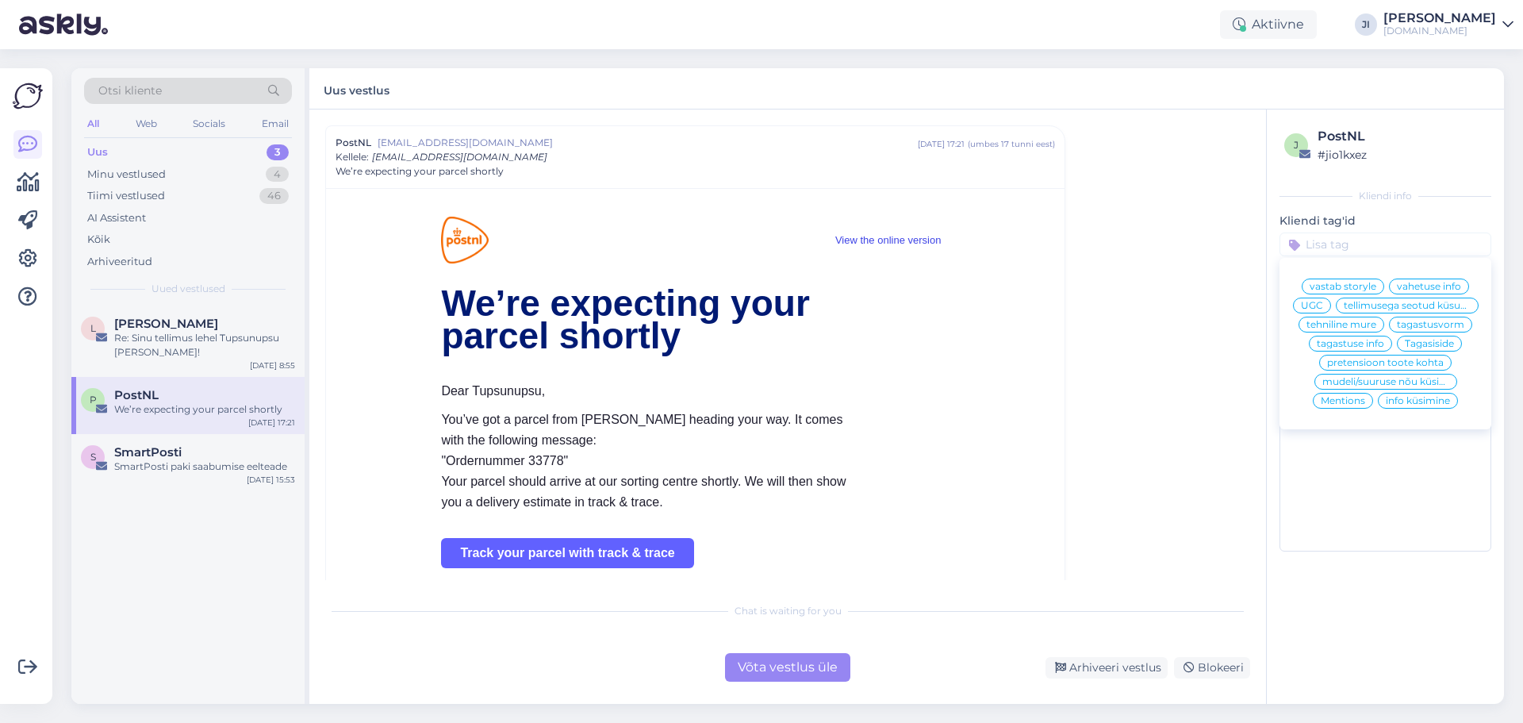
click at [1455, 341] on div "Tagasiside" at bounding box center [1429, 343] width 65 height 16
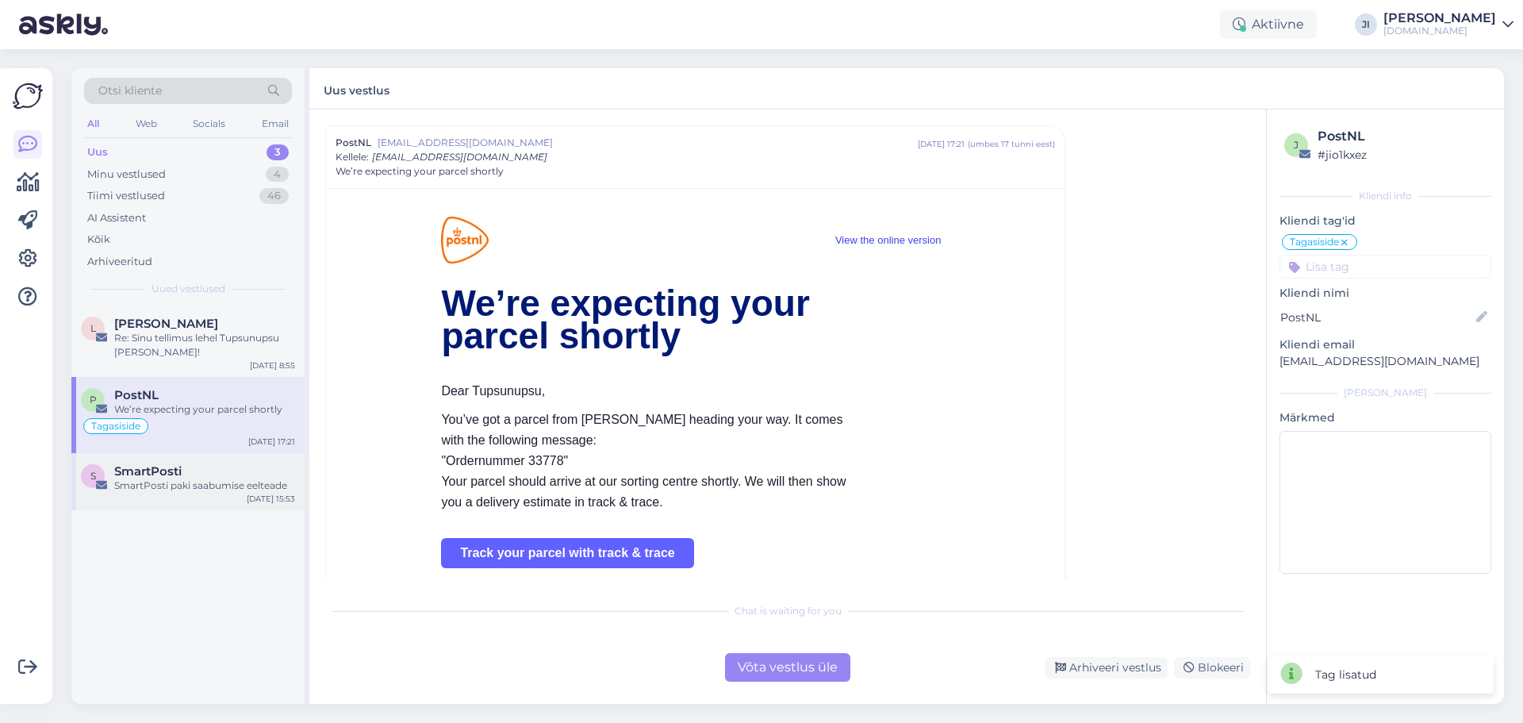
click at [144, 469] on span "SmartPosti" at bounding box center [147, 471] width 67 height 14
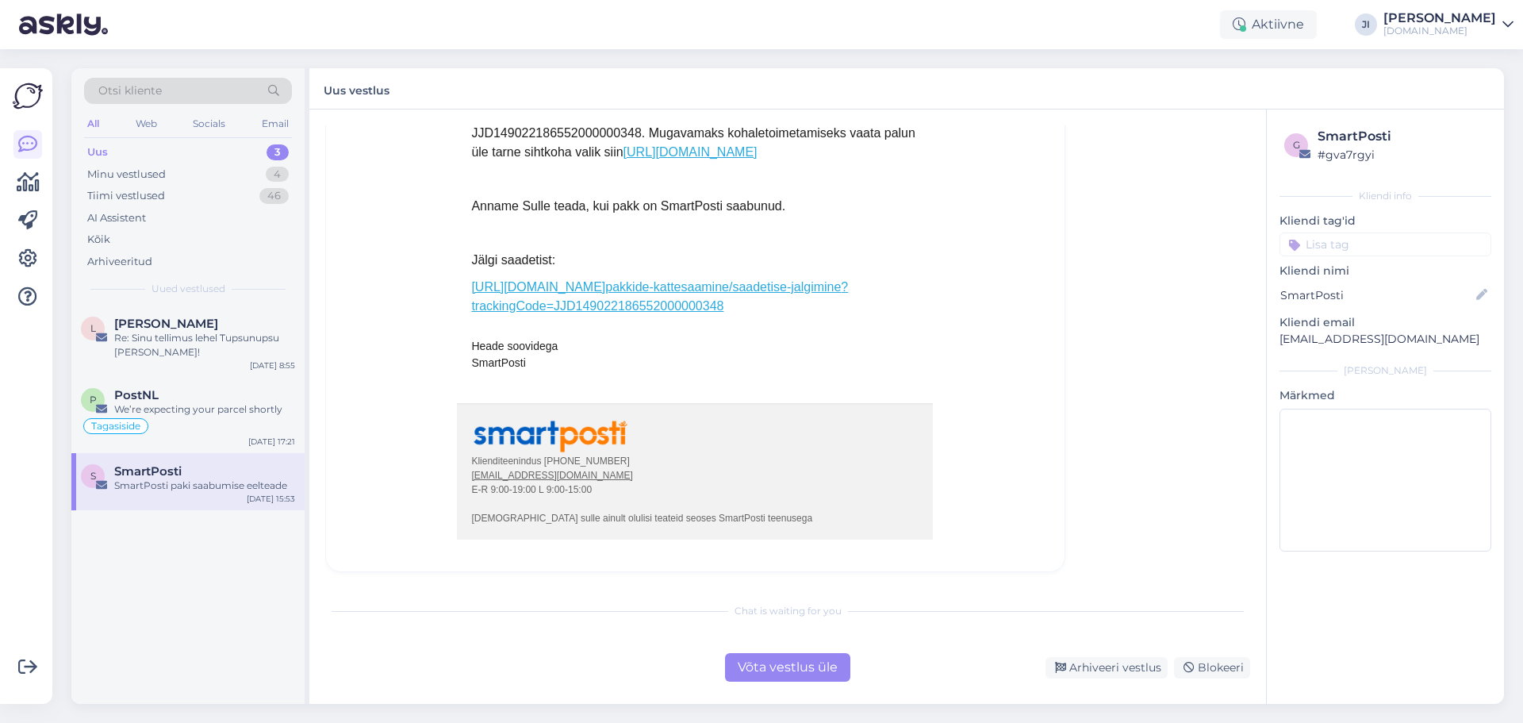
scroll to position [651, 0]
click at [787, 659] on div "Võta vestlus üle" at bounding box center [787, 667] width 125 height 29
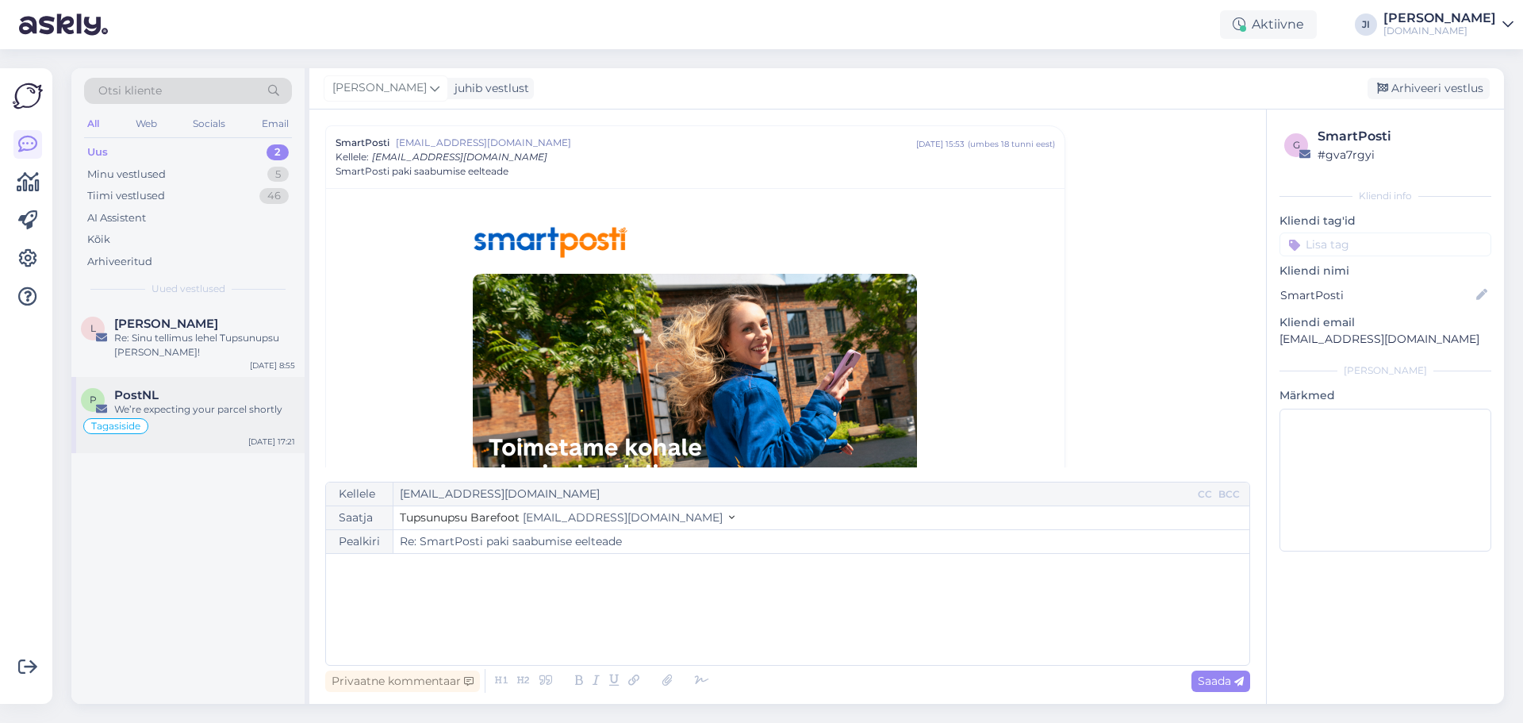
click at [120, 392] on span "PostNL" at bounding box center [136, 395] width 44 height 14
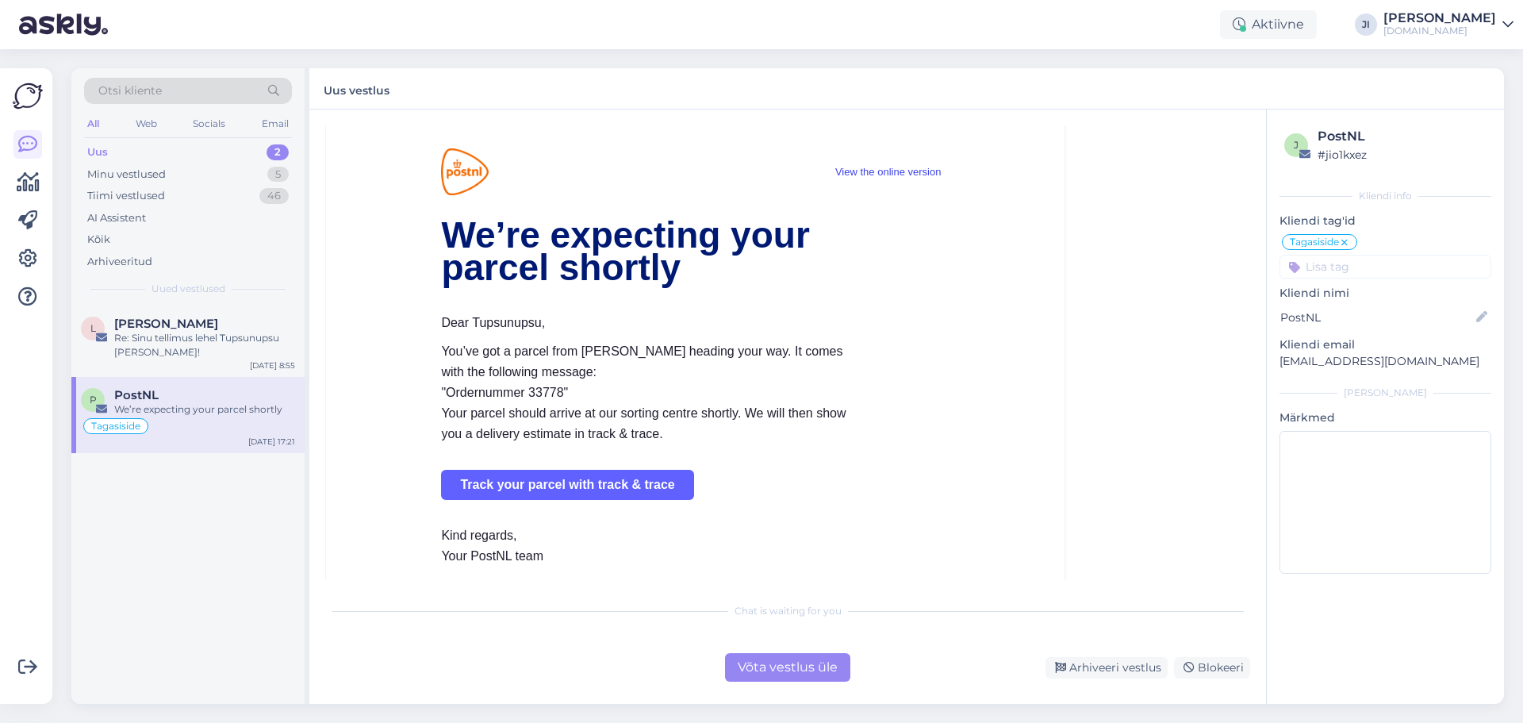
scroll to position [111, 0]
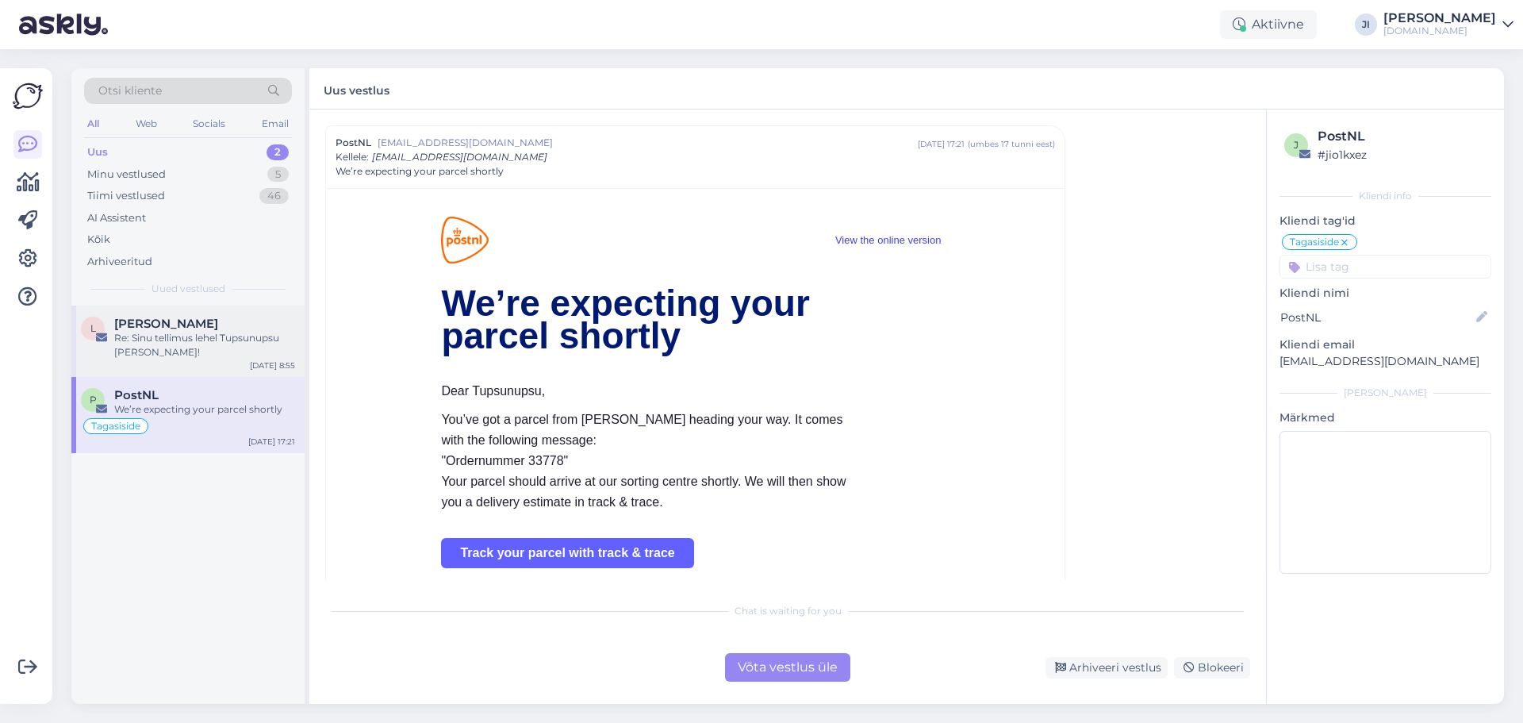
click at [190, 351] on div "Re: Sinu tellimus lehel Tupsunupsu [PERSON_NAME]!" at bounding box center [204, 345] width 181 height 29
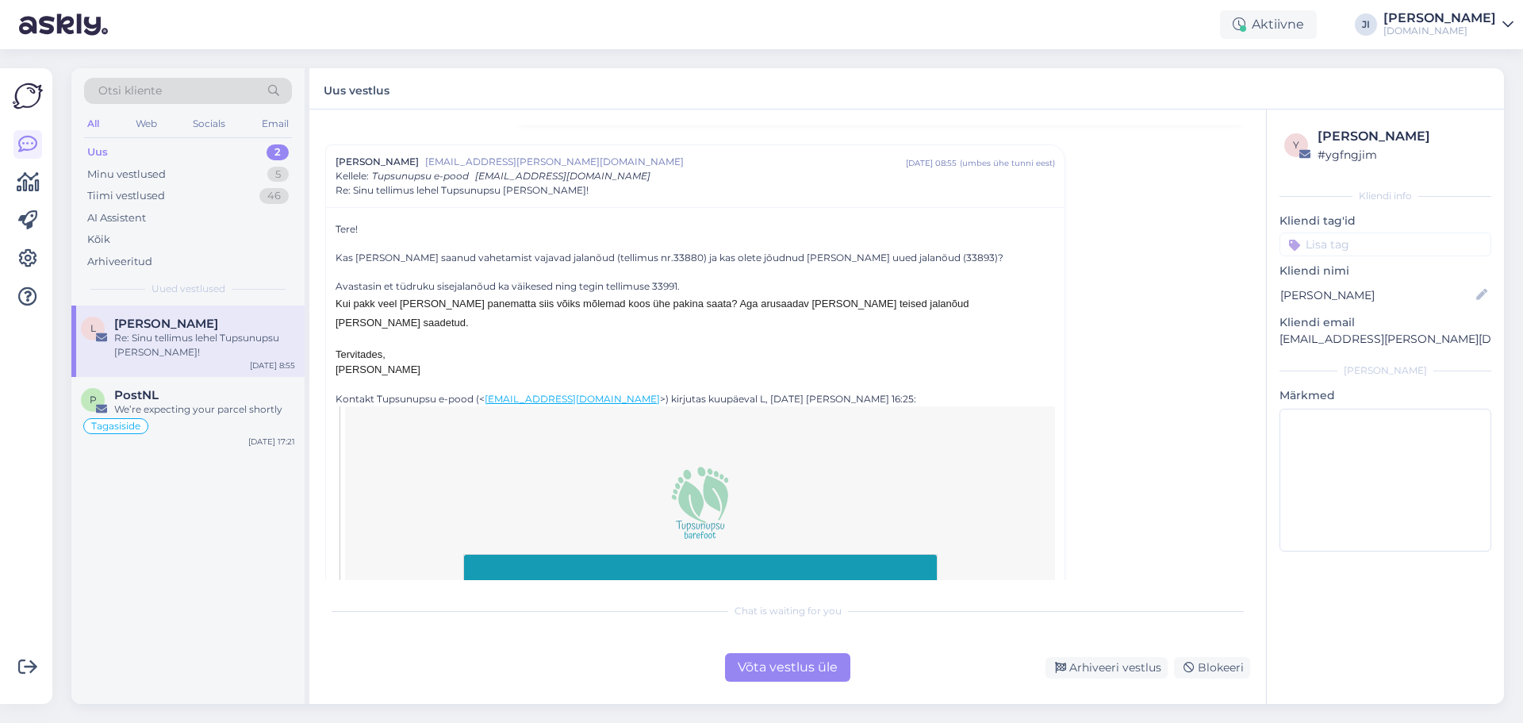
scroll to position [159, 0]
drag, startPoint x: 907, startPoint y: 256, endPoint x: 934, endPoint y: 259, distance: 27.1
click at [934, 259] on div "Tere! Kas olete kätte saanud vahetamist vajavad jalanõud (tellimus nr.33880) ja…" at bounding box center [694, 301] width 719 height 155
copy div "33893"
drag, startPoint x: 654, startPoint y: 284, endPoint x: 674, endPoint y: 283, distance: 19.8
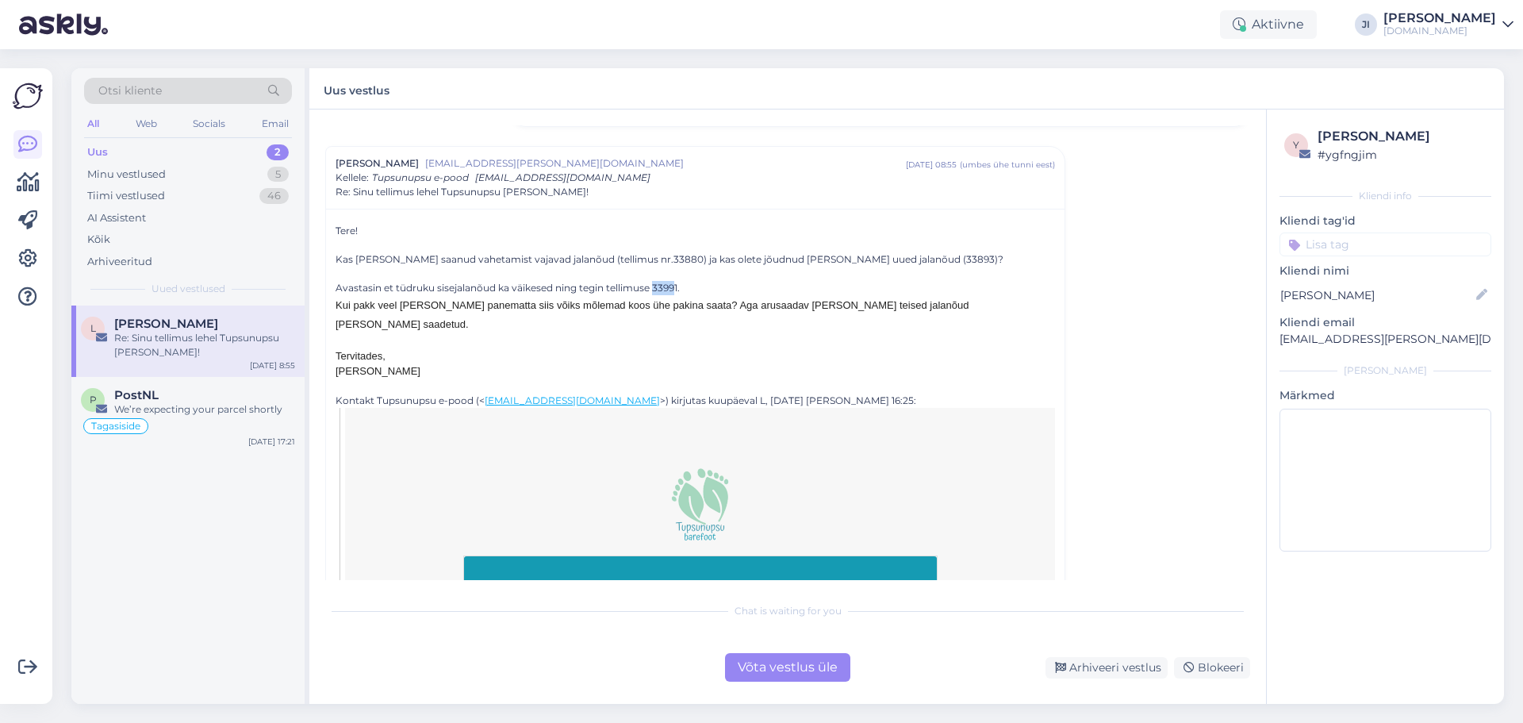
click at [674, 283] on div "Avastasin et tüdruku sisejalanõud ka väikesed ning tegin tellimuse 33991." at bounding box center [694, 288] width 719 height 14
copy div "3399"
click at [753, 276] on div at bounding box center [694, 273] width 719 height 14
click at [725, 284] on div "Avastasin et tüdruku sisejalanõud ka väikesed ning tegin tellimuse 33991." at bounding box center [694, 288] width 719 height 14
drag, startPoint x: 642, startPoint y: 261, endPoint x: 666, endPoint y: 261, distance: 23.8
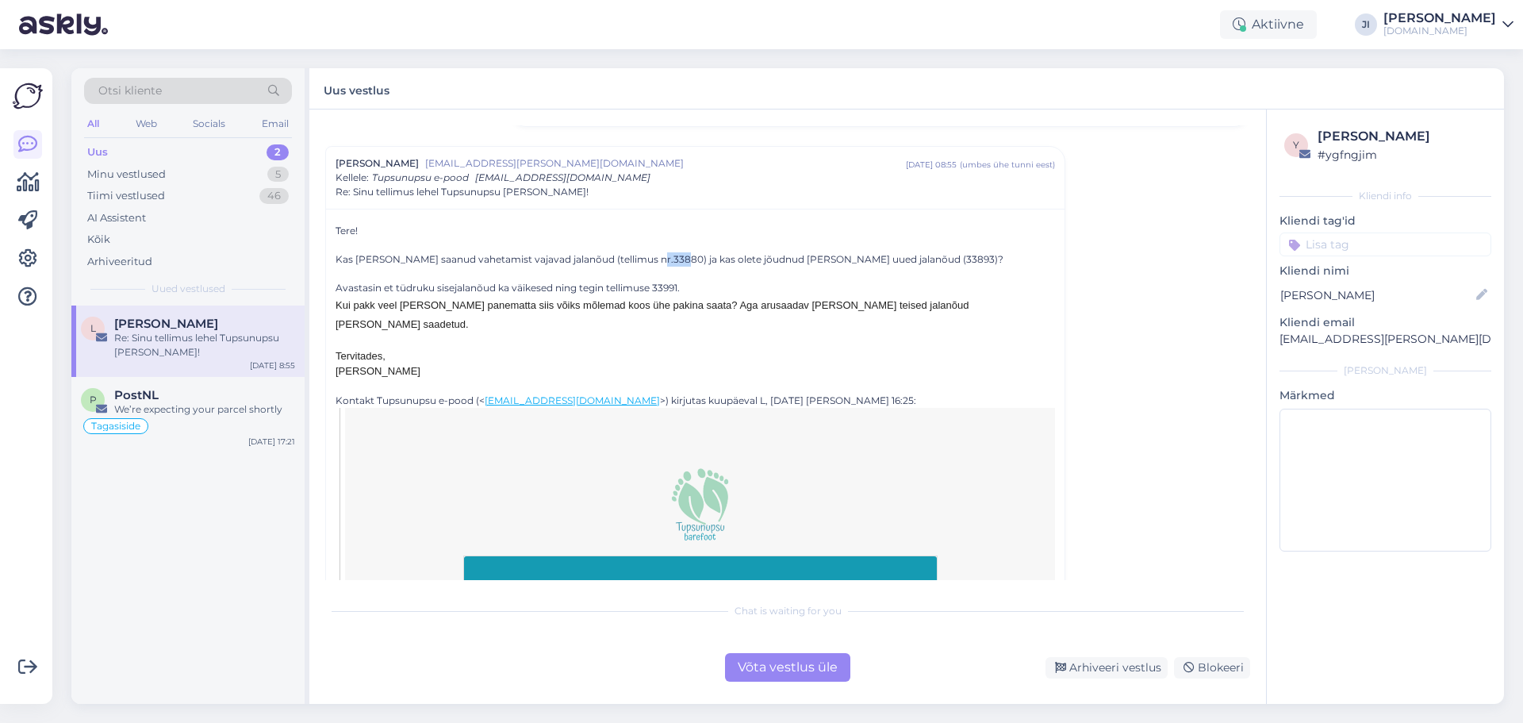
click at [666, 261] on div "Tere! Kas olete kätte saanud vahetamist vajavad jalanõud (tellimus nr.33880) ja…" at bounding box center [694, 301] width 719 height 155
copy div "33880"
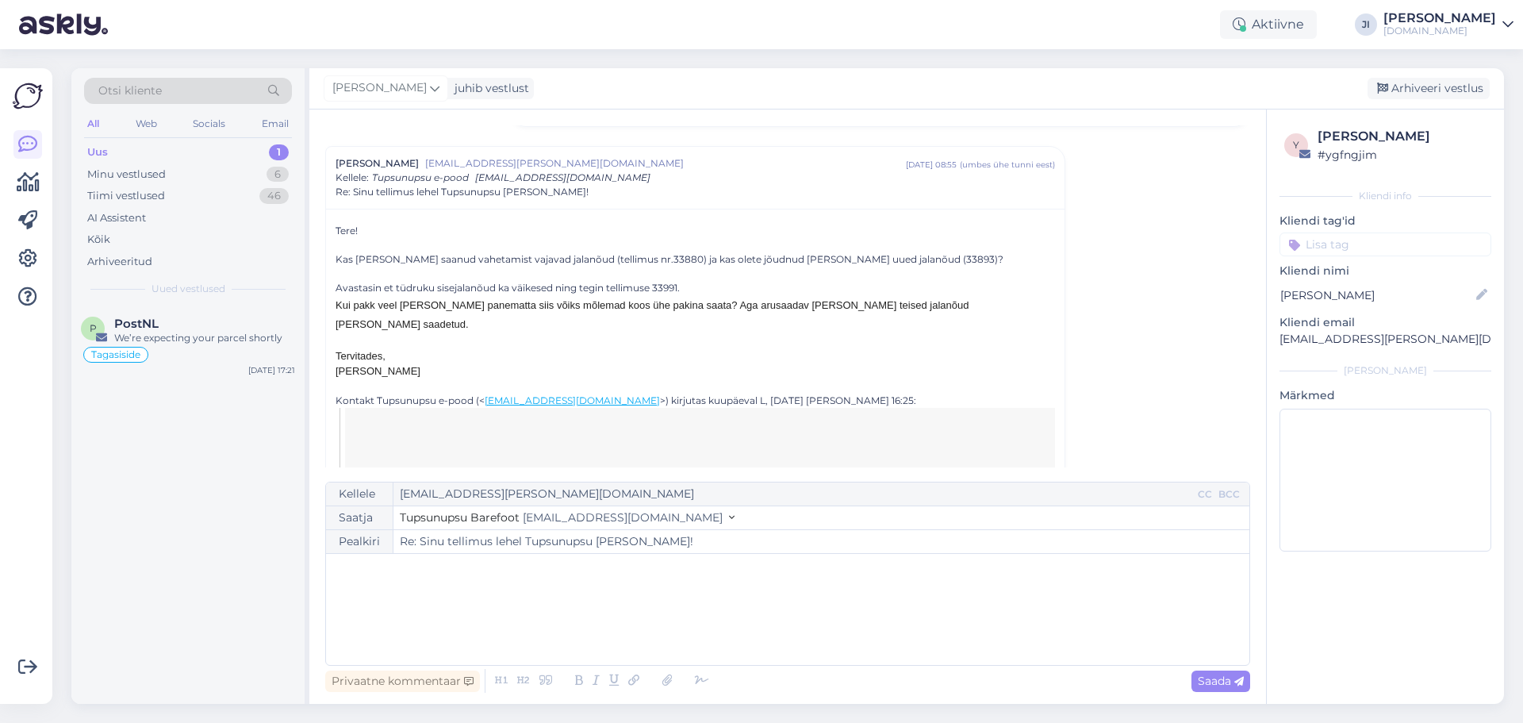
scroll to position [1601, 0]
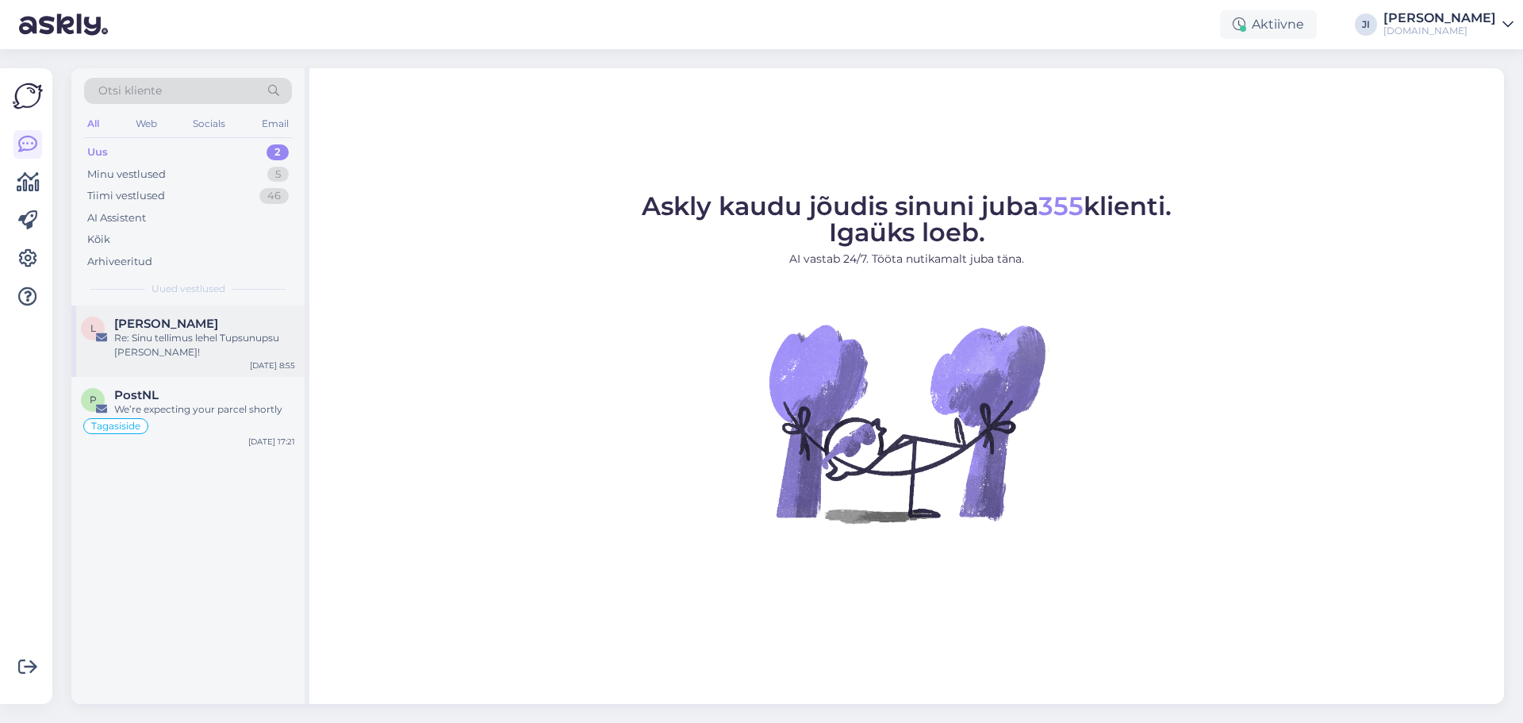
click at [163, 338] on div "Re: Sinu tellimus lehel Tupsunupsu [PERSON_NAME]!" at bounding box center [204, 345] width 181 height 29
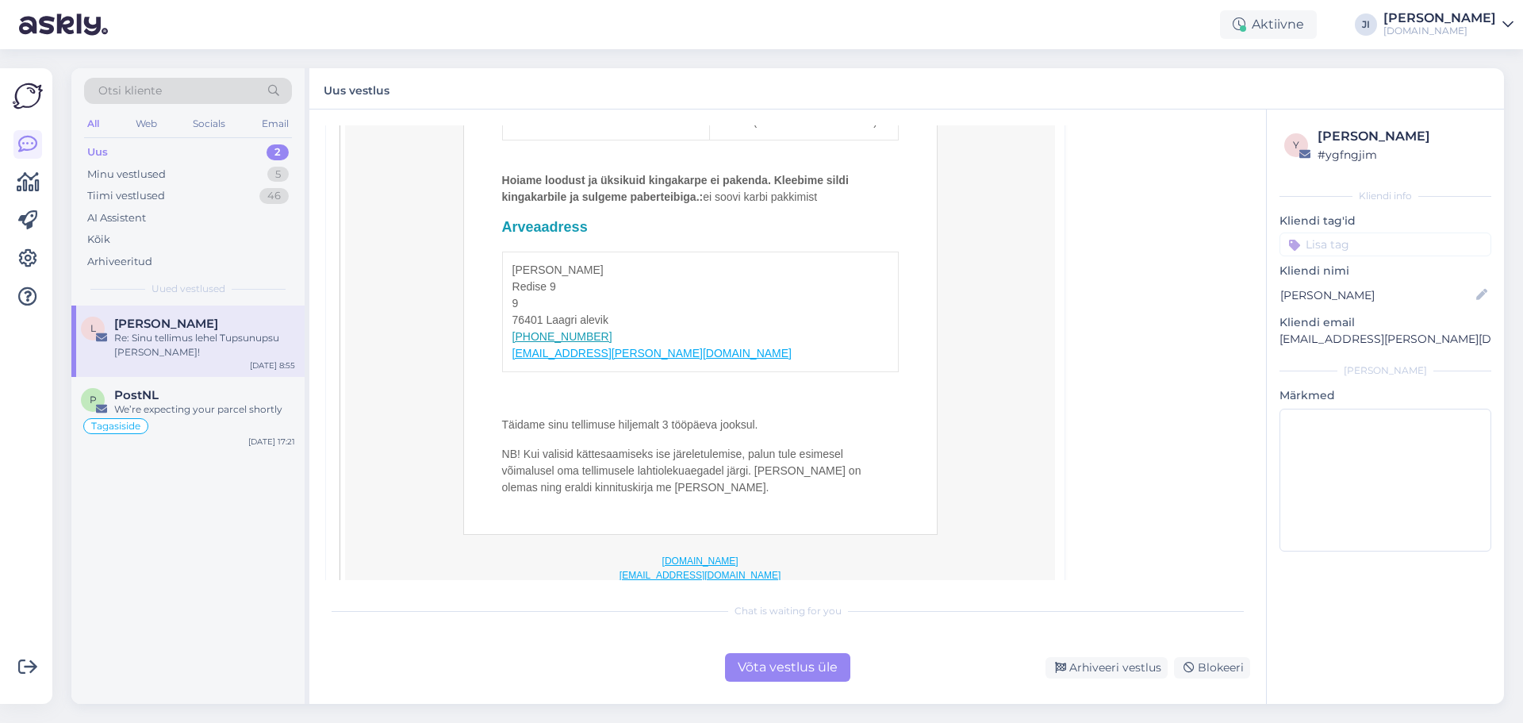
scroll to position [1365, 0]
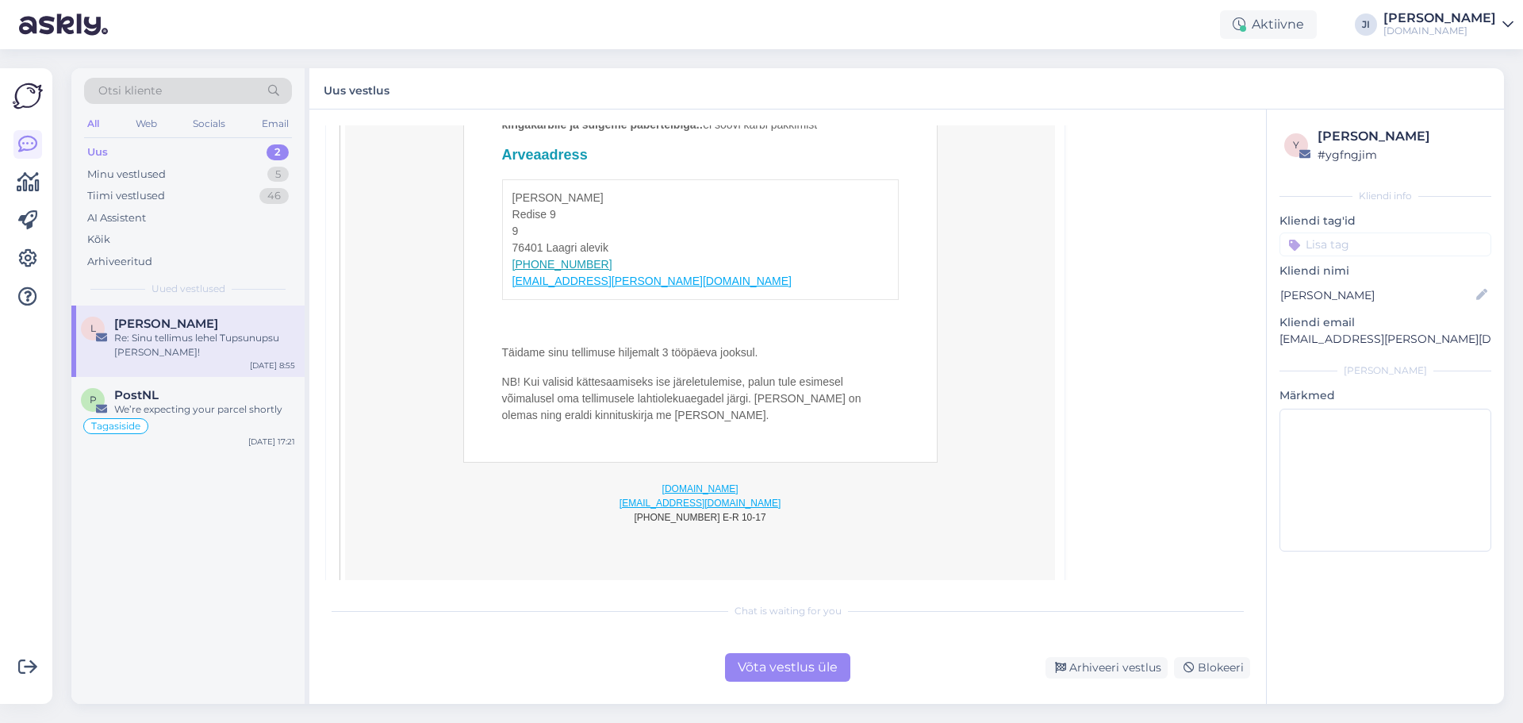
click at [797, 664] on div "Võta vestlus üle" at bounding box center [787, 667] width 125 height 29
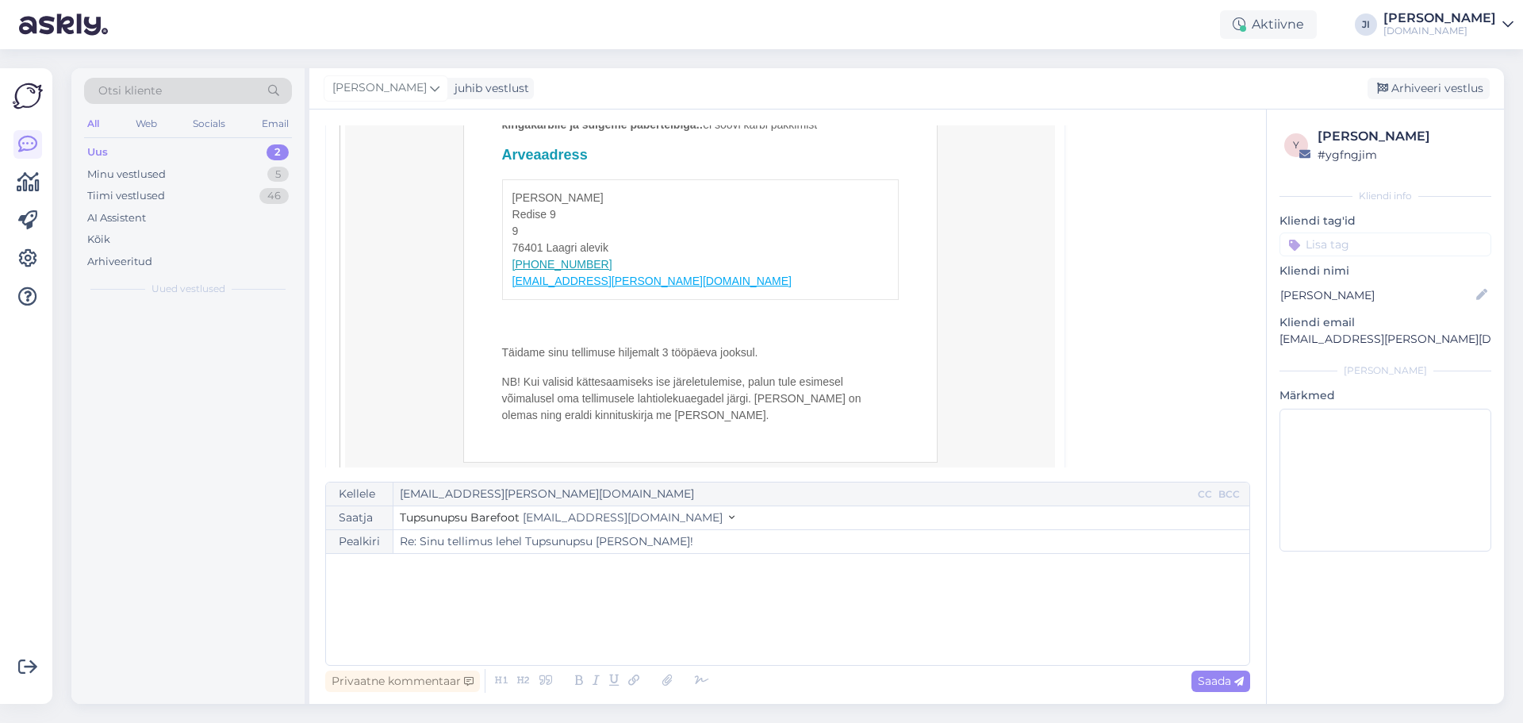
scroll to position [179, 0]
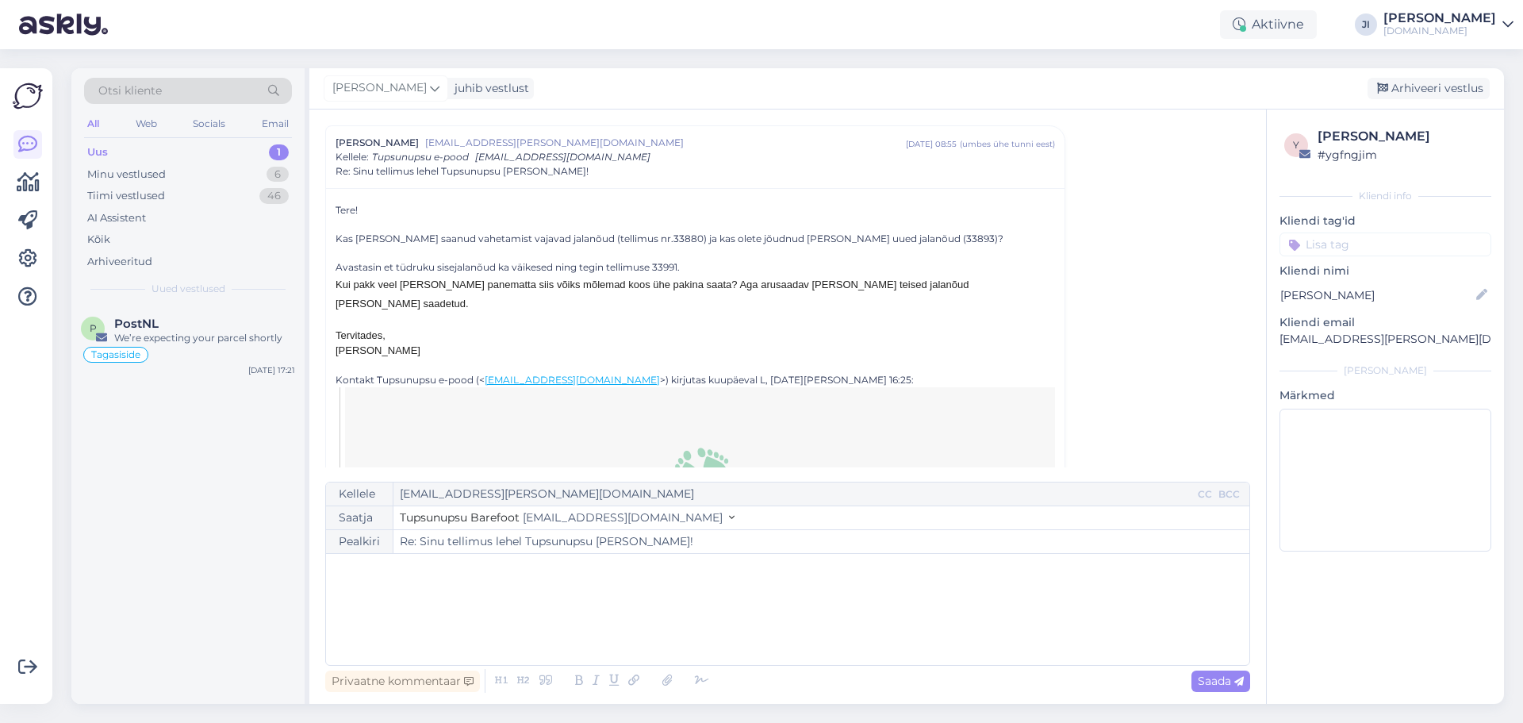
click at [703, 608] on div "﻿" at bounding box center [787, 609] width 907 height 95
click at [753, 604] on span "Vaatame kohe üle kas Teie vahetamist vajavad jalatsid on [PERSON_NAME] jõudnud …" at bounding box center [590, 603] width 512 height 14
click at [852, 605] on p "Vaatame kohe üle kas Teie vahetamist vajavad jalatsid on [PERSON_NAME] jõudnud …" at bounding box center [787, 603] width 907 height 17
click at [1210, 692] on div "Privaatne kommentaar Saada" at bounding box center [787, 680] width 925 height 30
click at [1213, 683] on span "Saada" at bounding box center [1221, 680] width 46 height 14
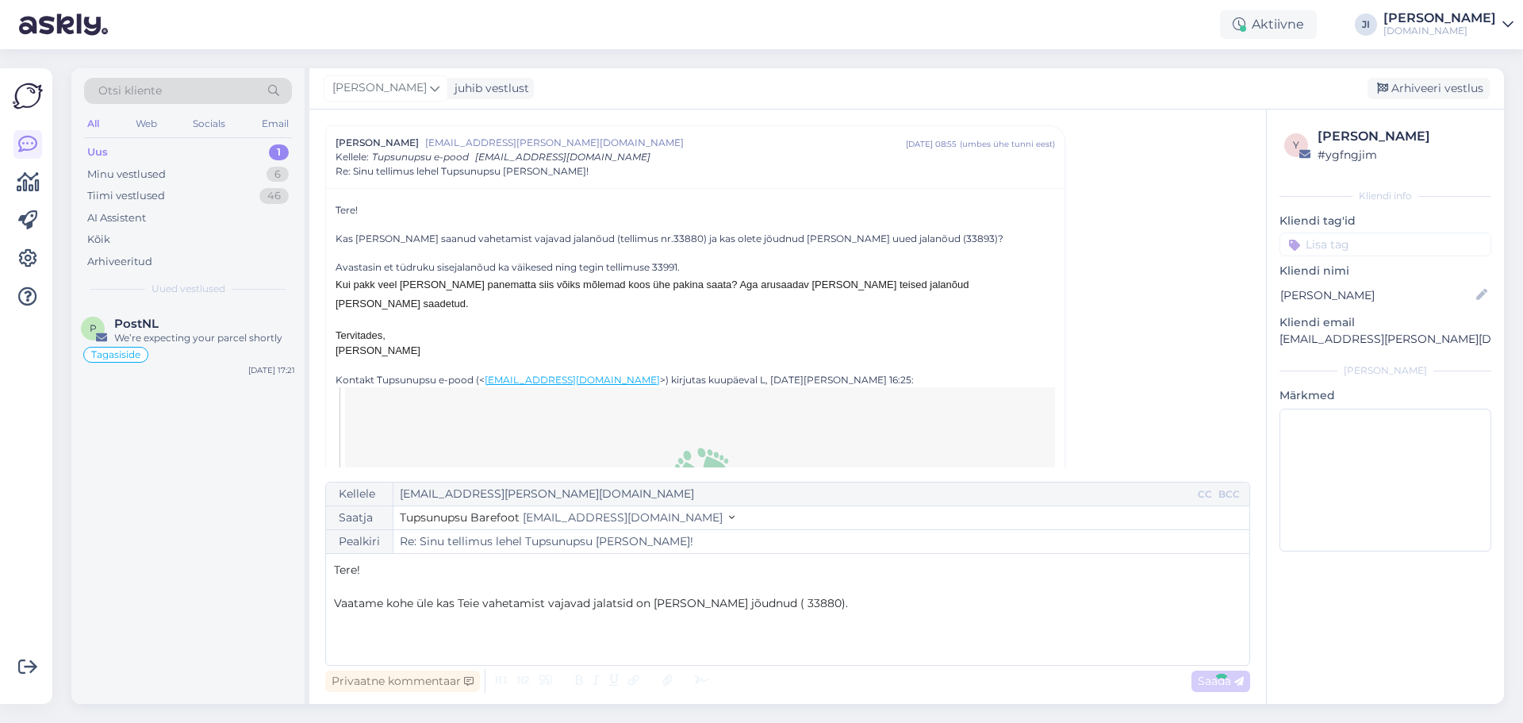
type input "Re: Re: Sinu tellimus lehel Tupsunupsu [PERSON_NAME]!"
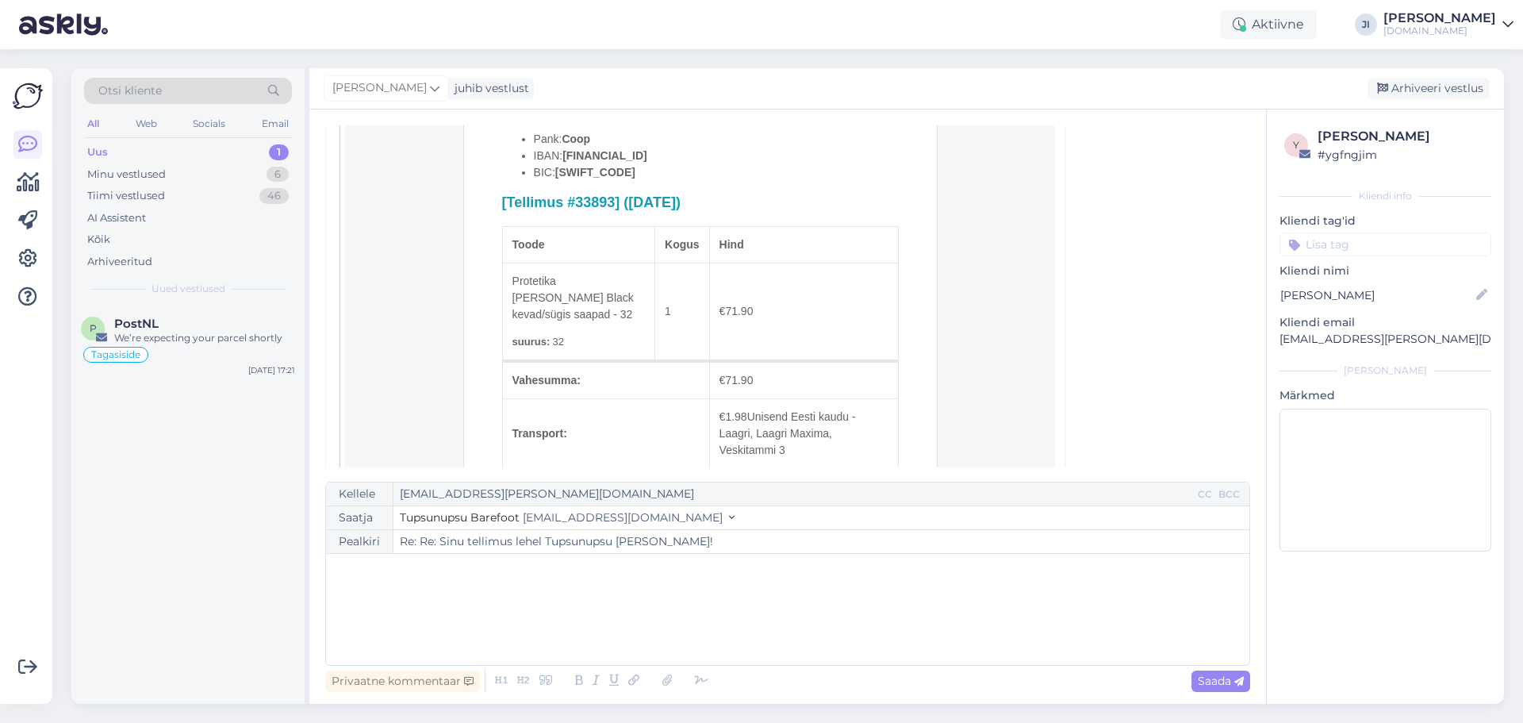
scroll to position [637, 0]
